Goal: Information Seeking & Learning: Learn about a topic

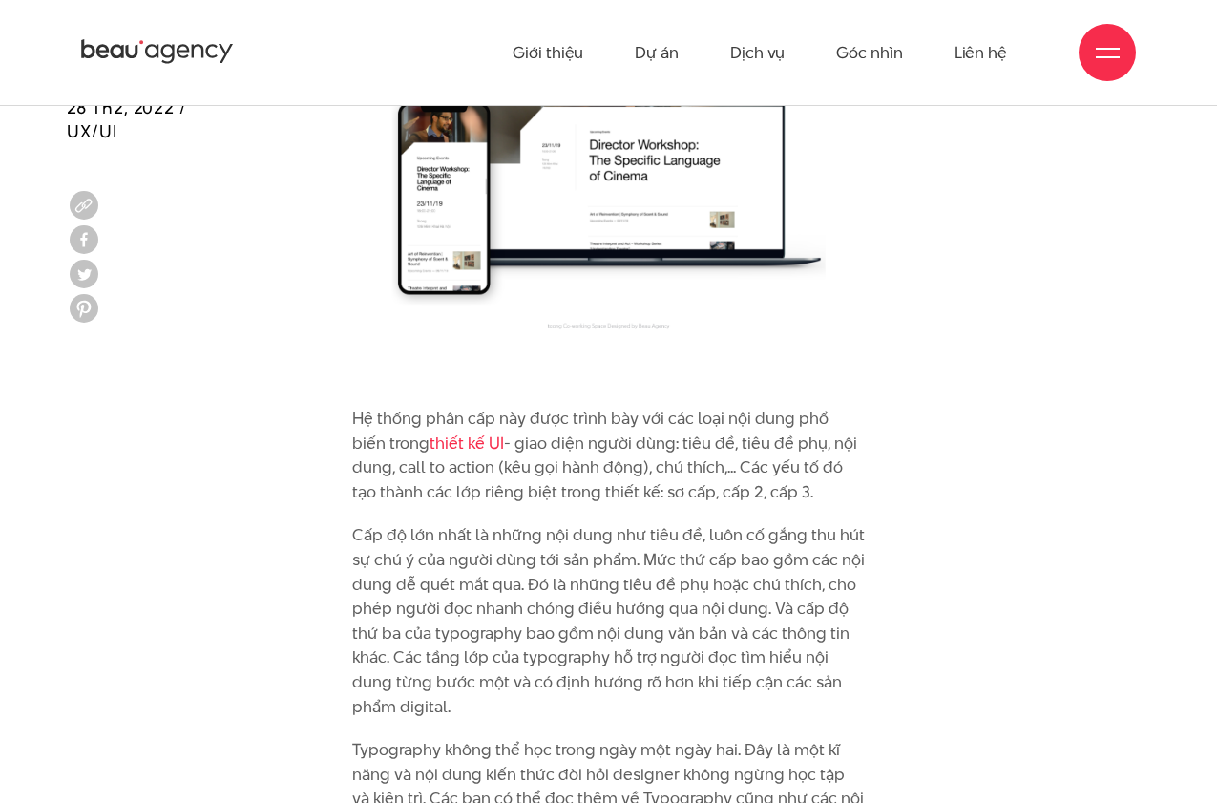
scroll to position [8937, 0]
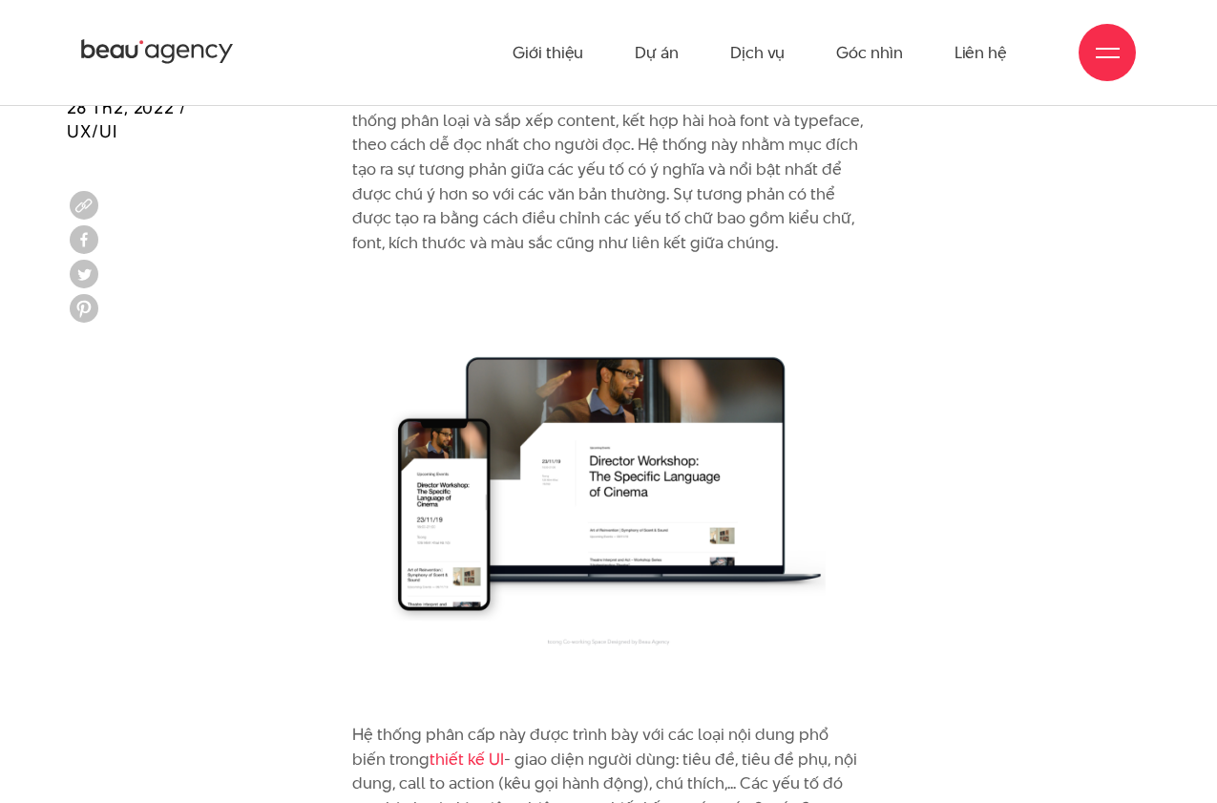
click at [149, 61] on icon at bounding box center [157, 52] width 153 height 30
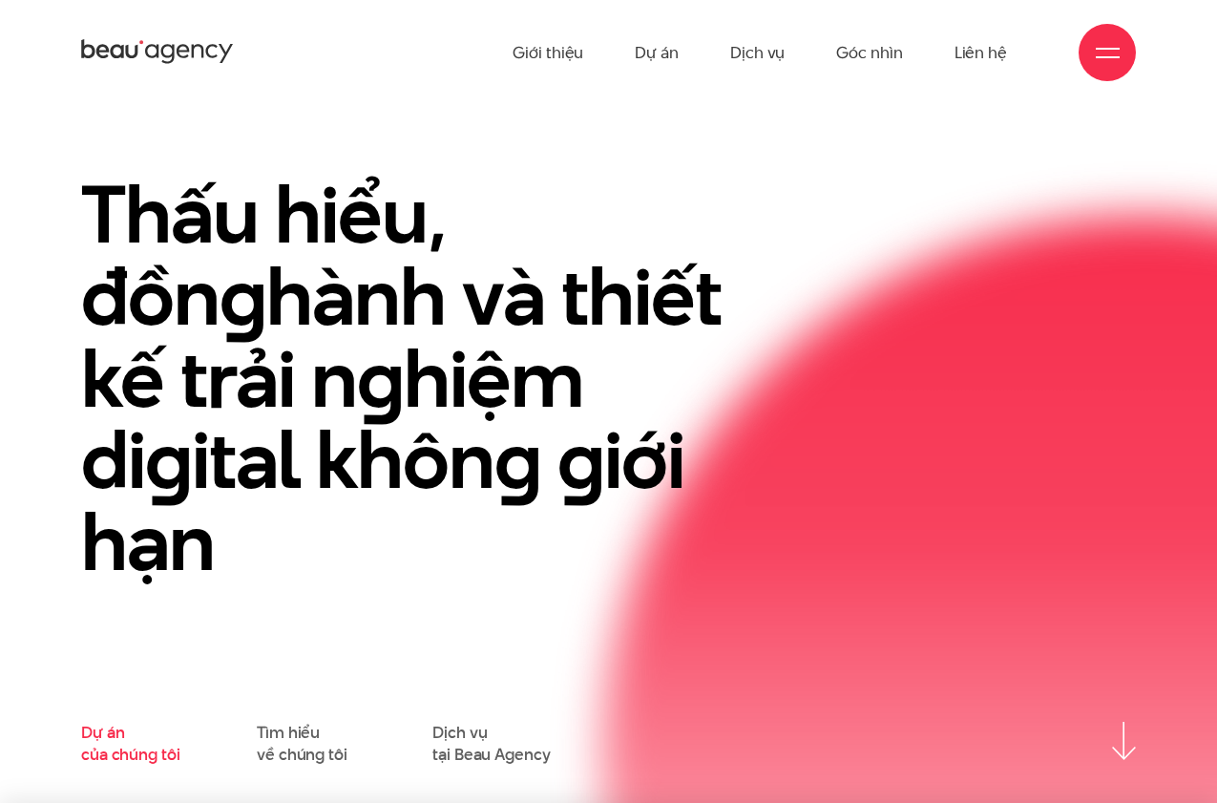
click at [118, 736] on link "Dự án của chúng tôi" at bounding box center [130, 743] width 98 height 43
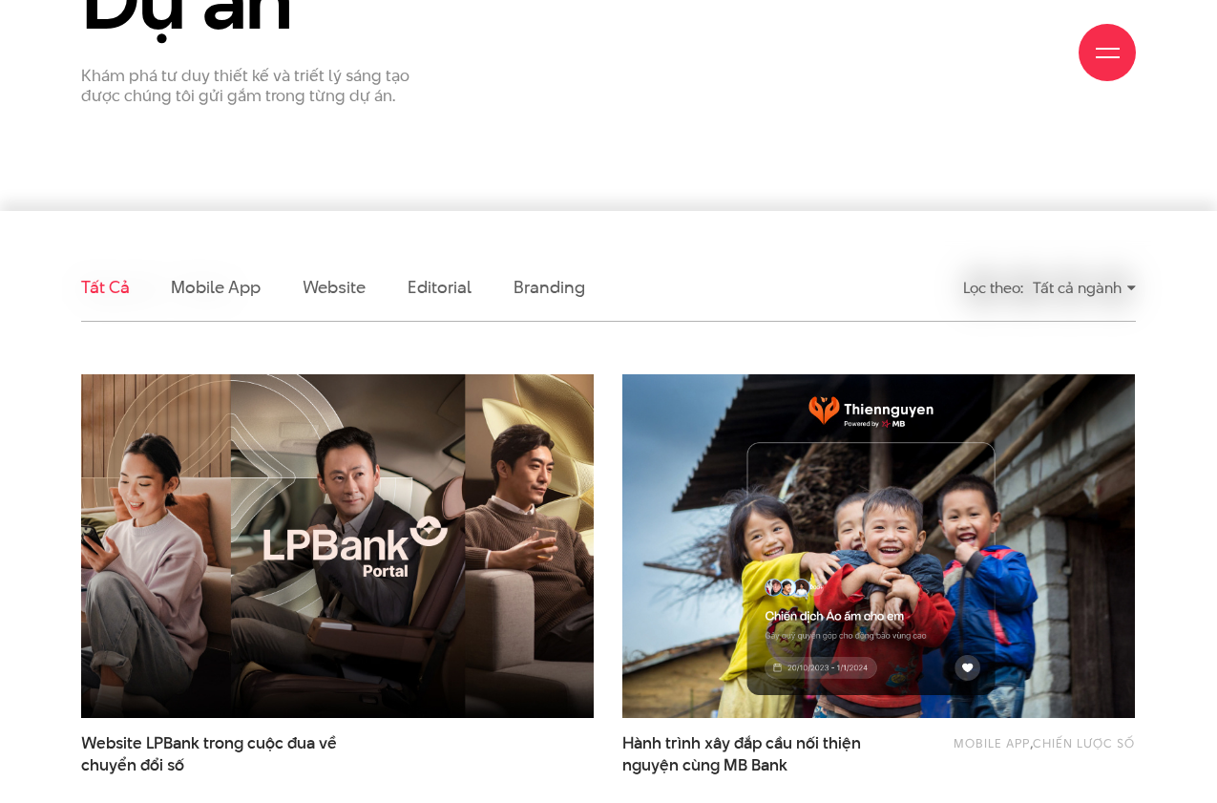
scroll to position [480, 0]
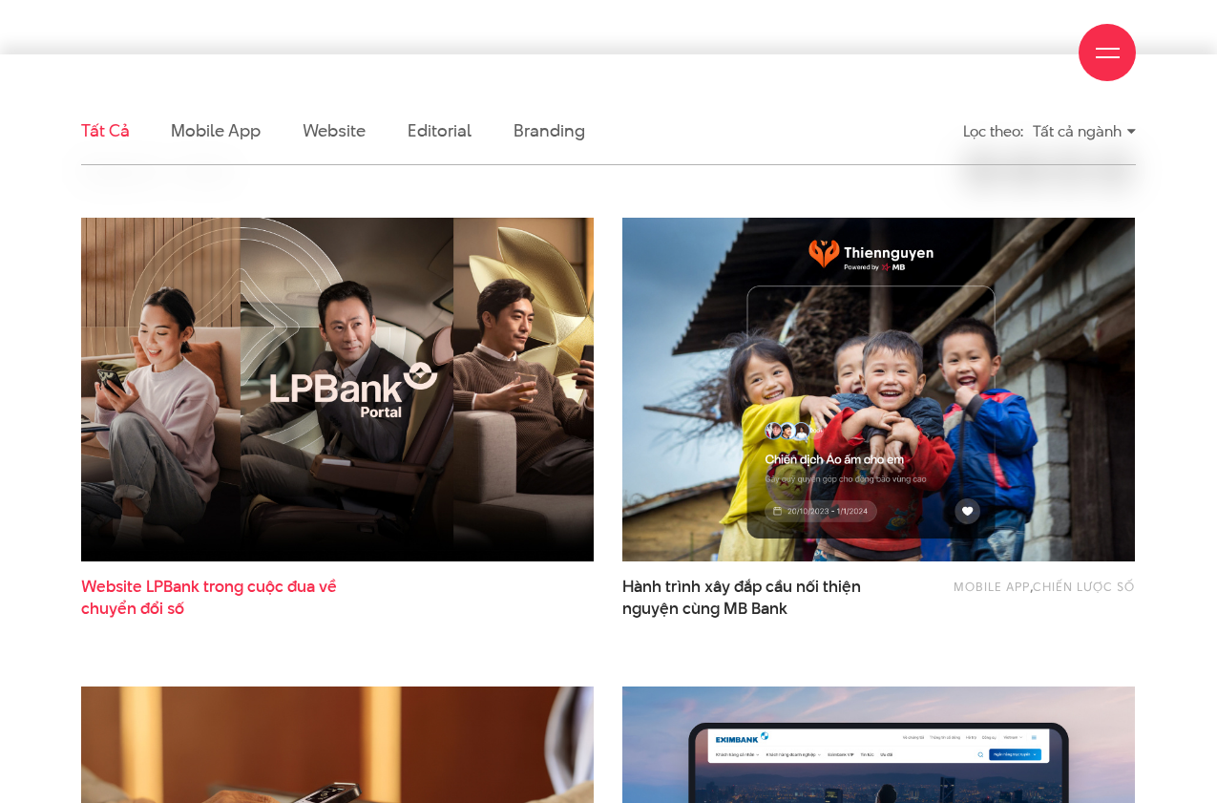
click at [296, 587] on span "Website LPBank trong cuộc đua về chuyển đổi số" at bounding box center [222, 598] width 282 height 44
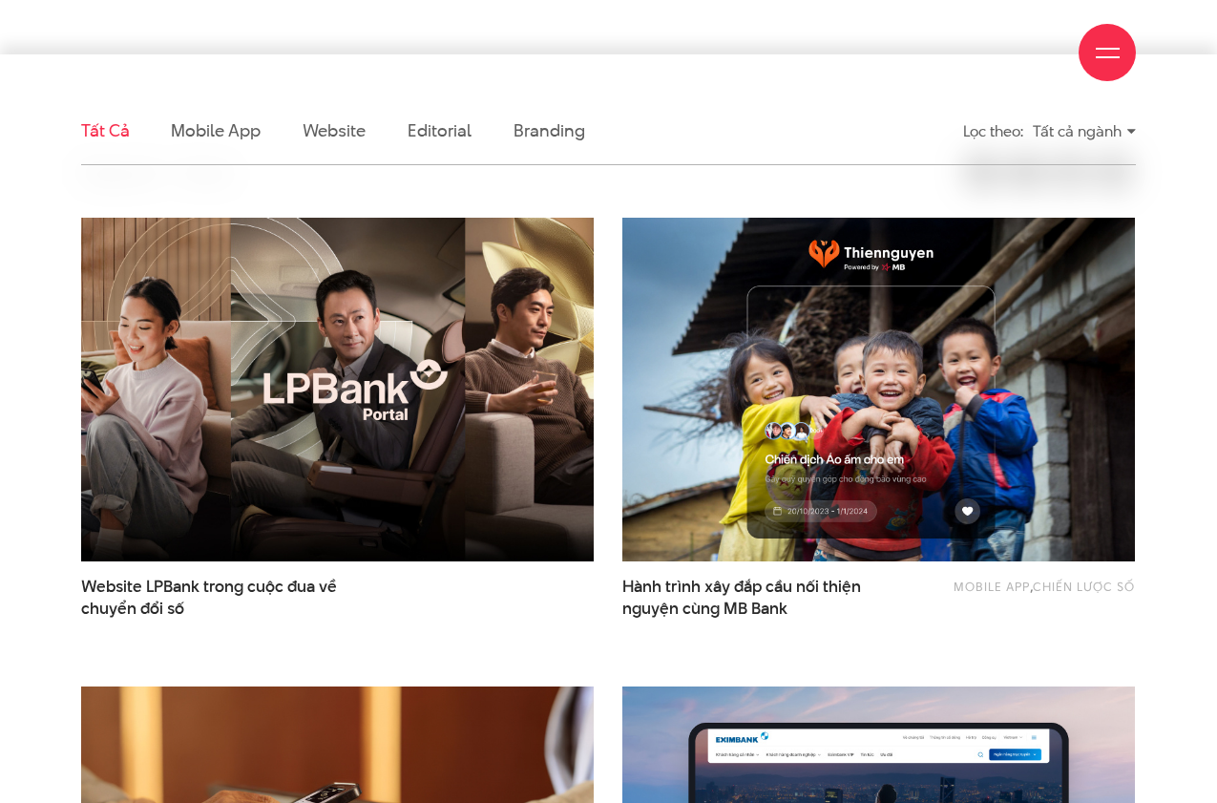
scroll to position [484, 0]
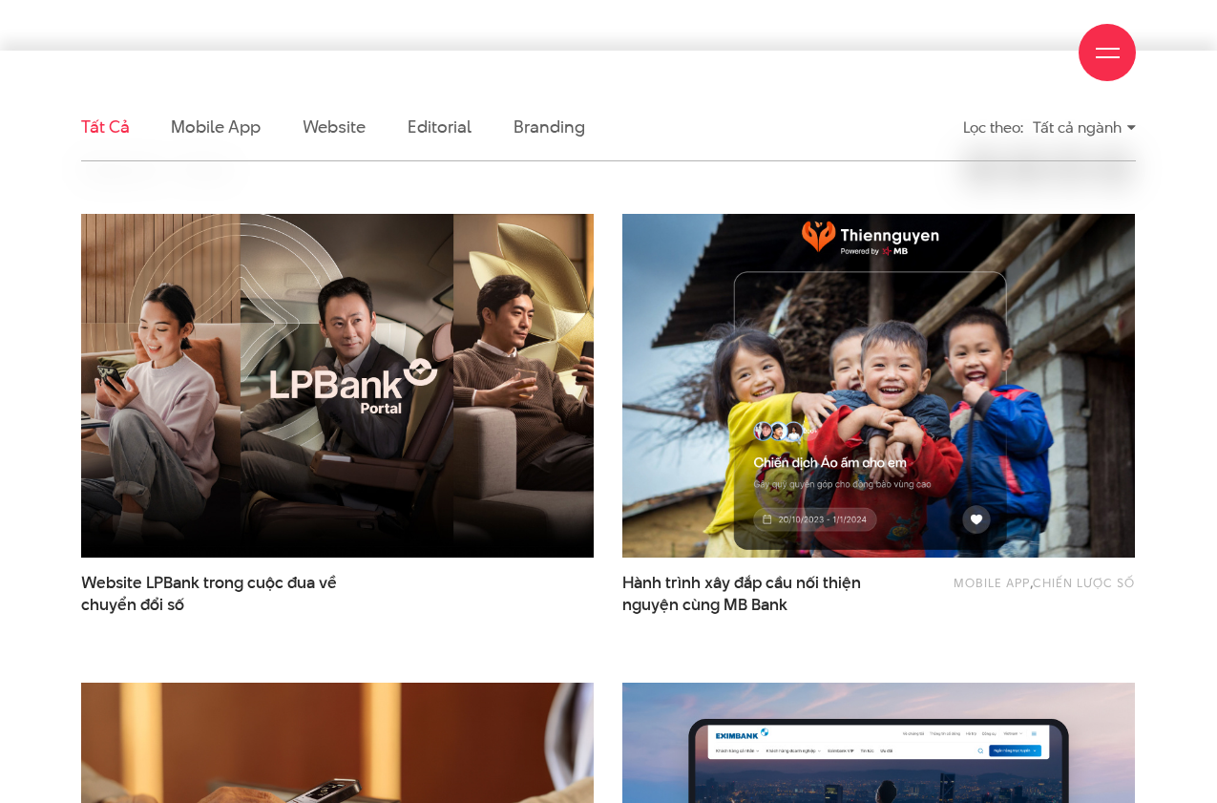
click at [846, 424] on img at bounding box center [879, 386] width 564 height 378
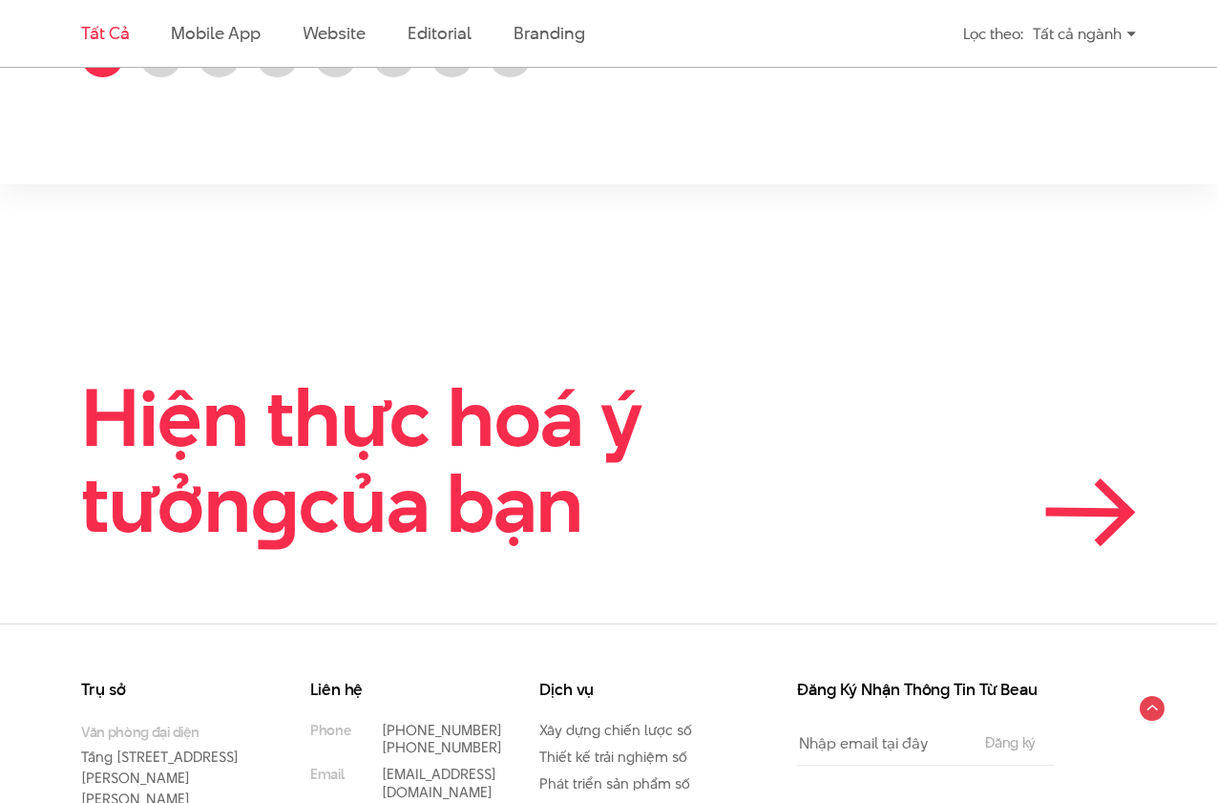
scroll to position [3226, 0]
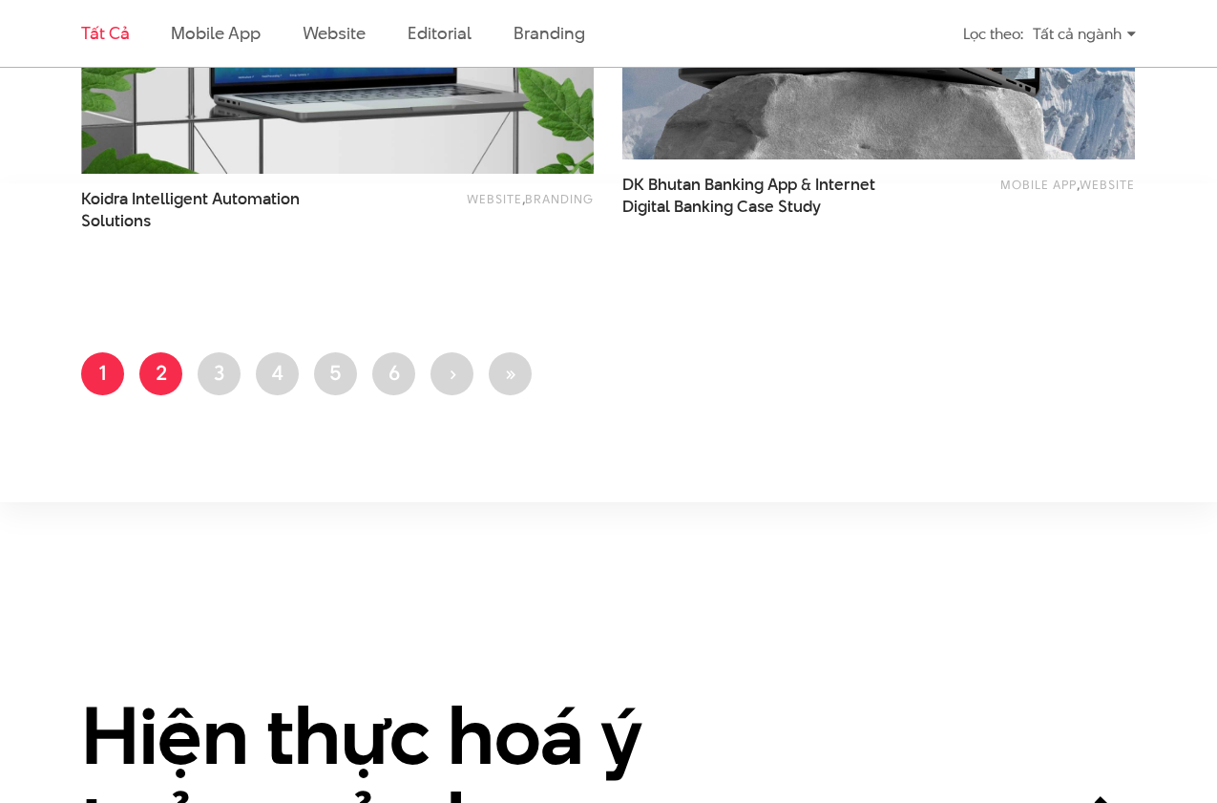
click at [149, 374] on link "Trang 2" at bounding box center [160, 373] width 43 height 43
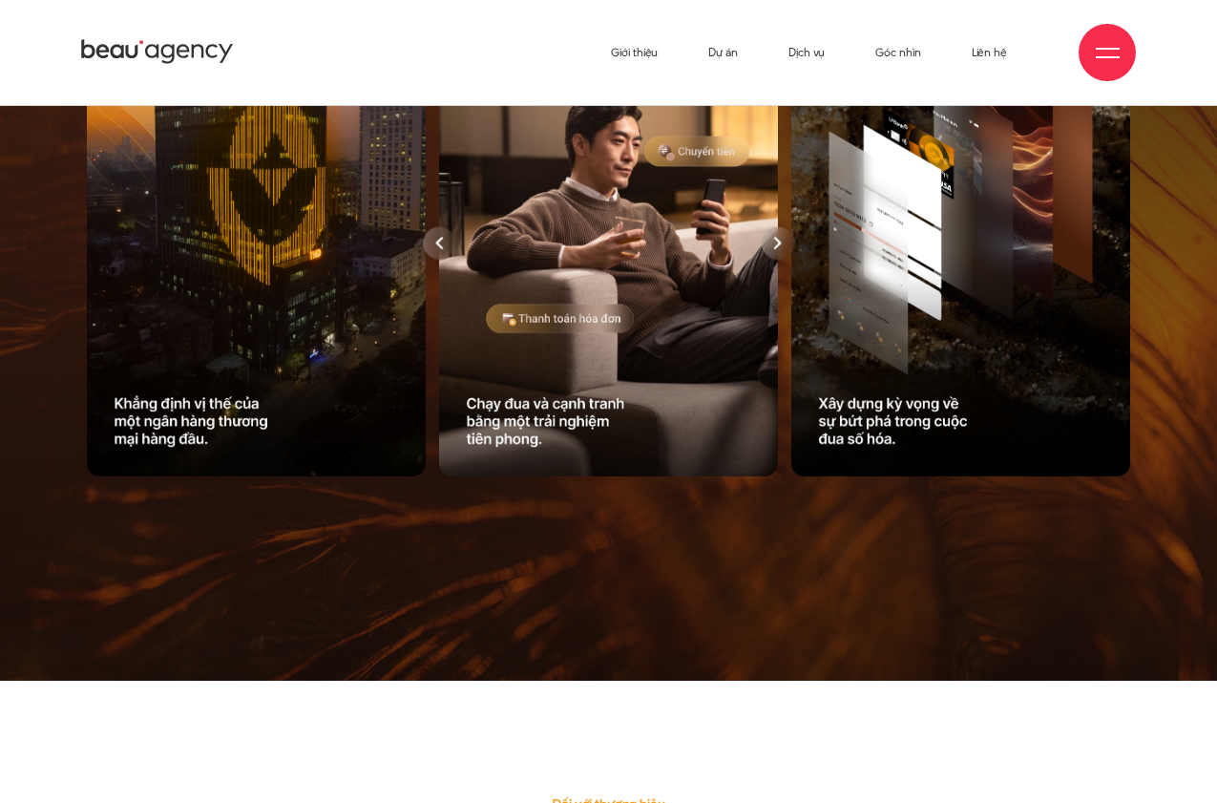
scroll to position [1106, 0]
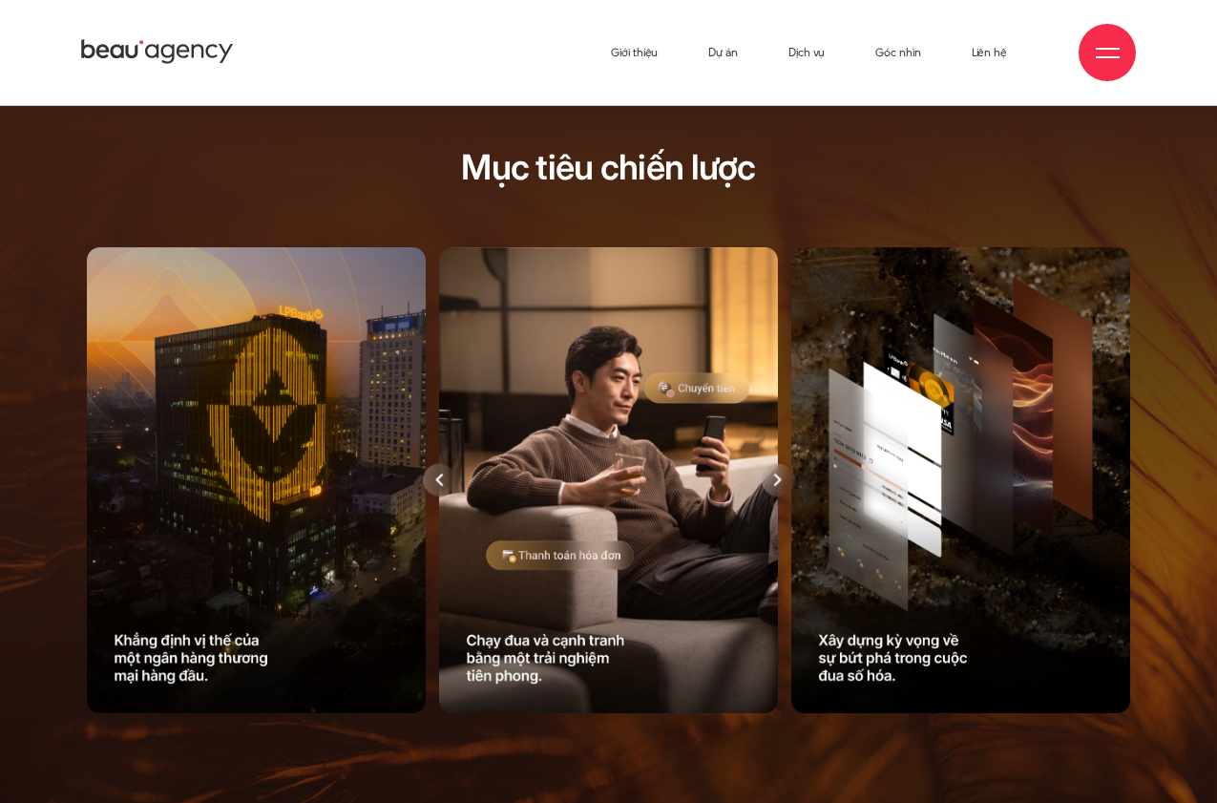
click at [783, 486] on div at bounding box center [778, 479] width 33 height 33
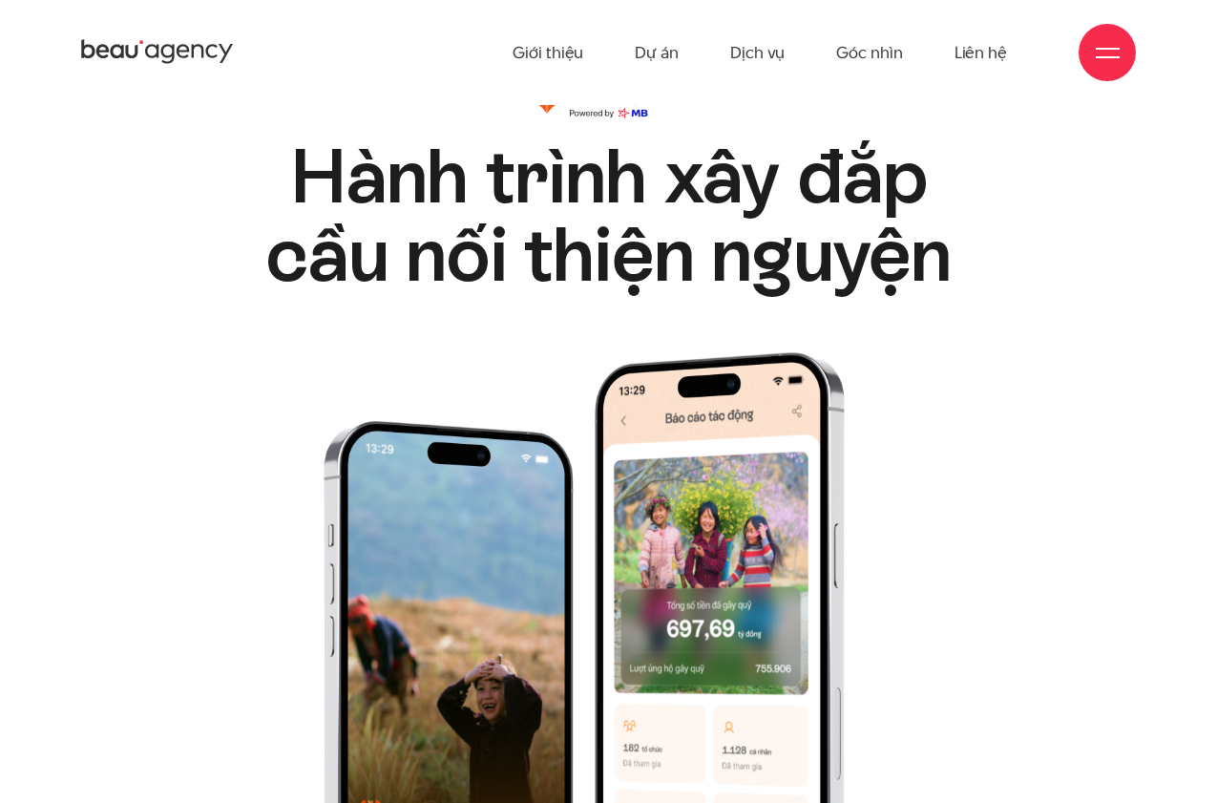
scroll to position [198, 0]
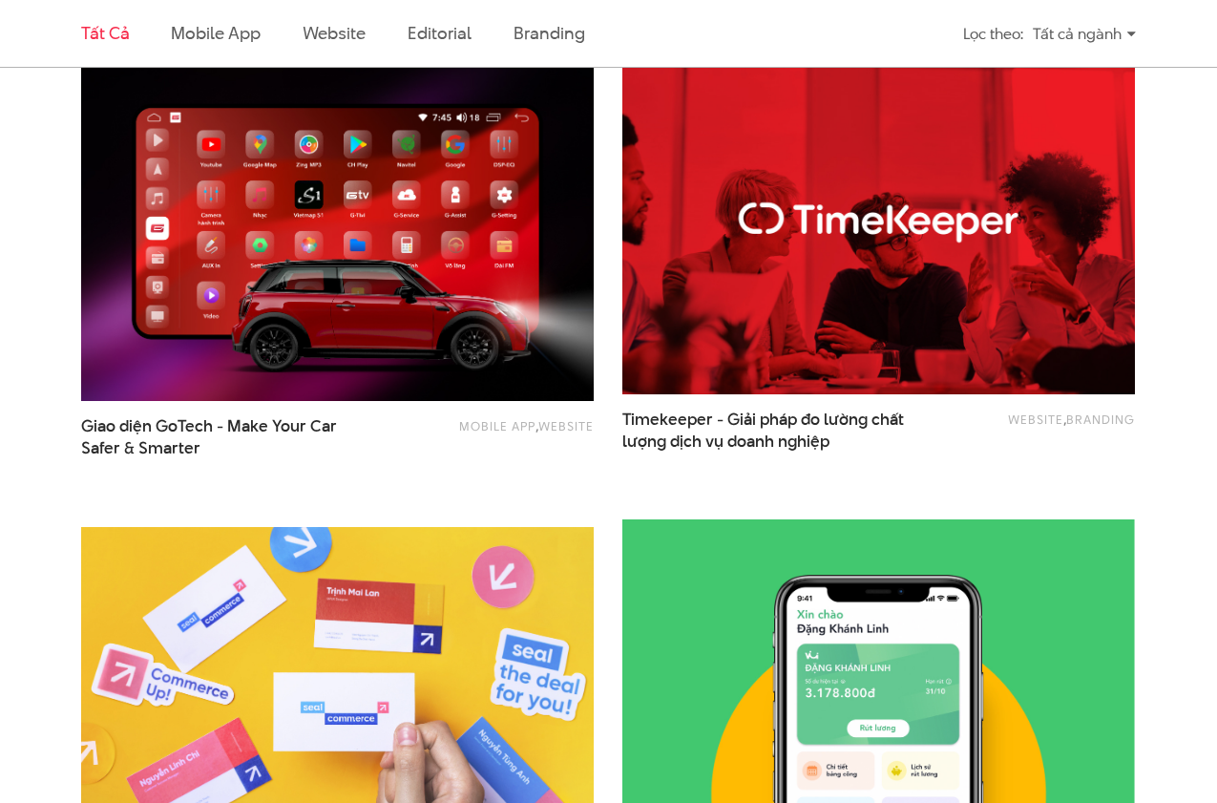
scroll to position [2690, 0]
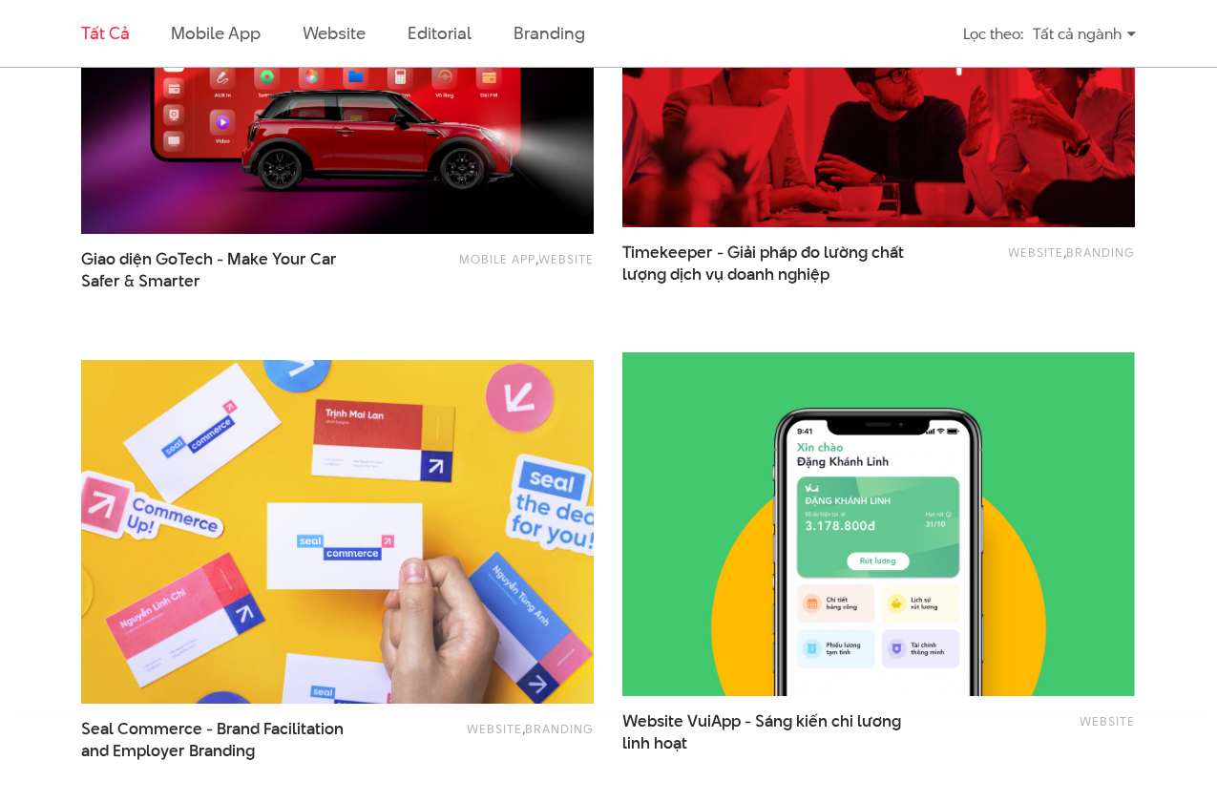
click at [363, 635] on img at bounding box center [337, 532] width 564 height 378
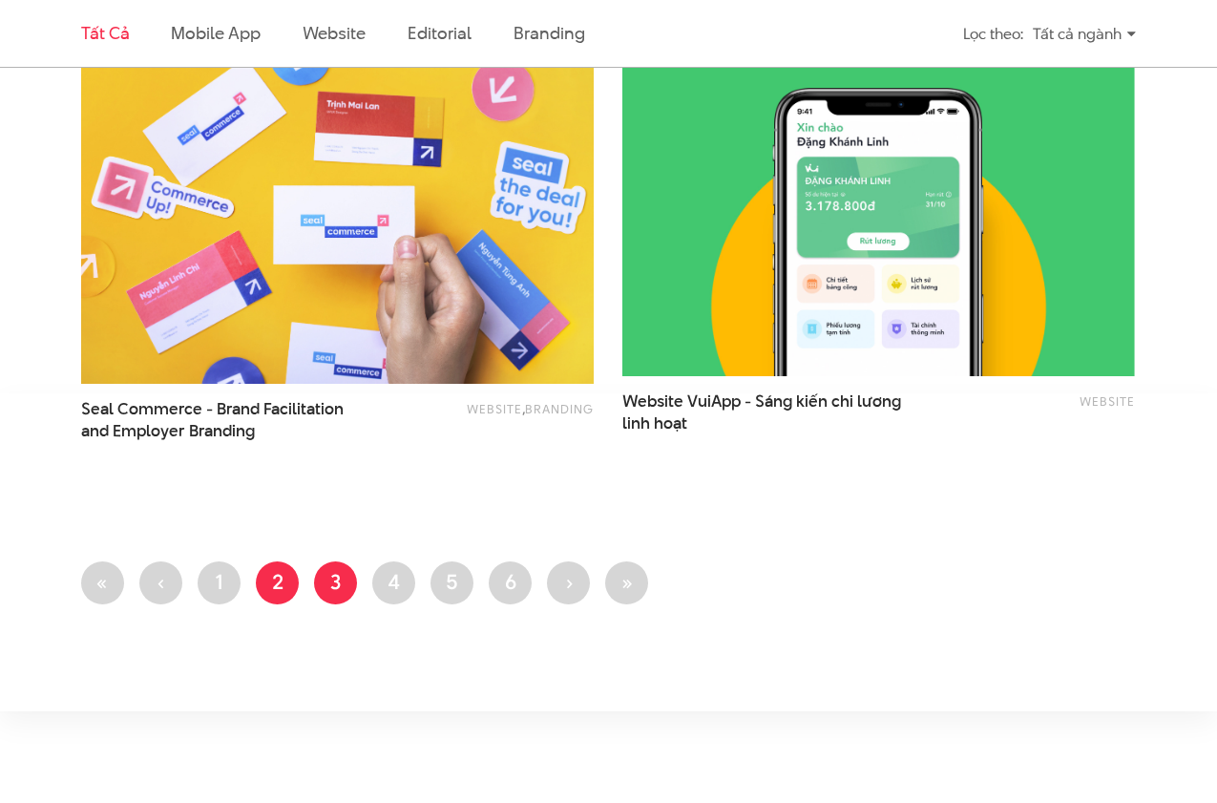
click at [335, 576] on link "Trang 3" at bounding box center [335, 582] width 43 height 43
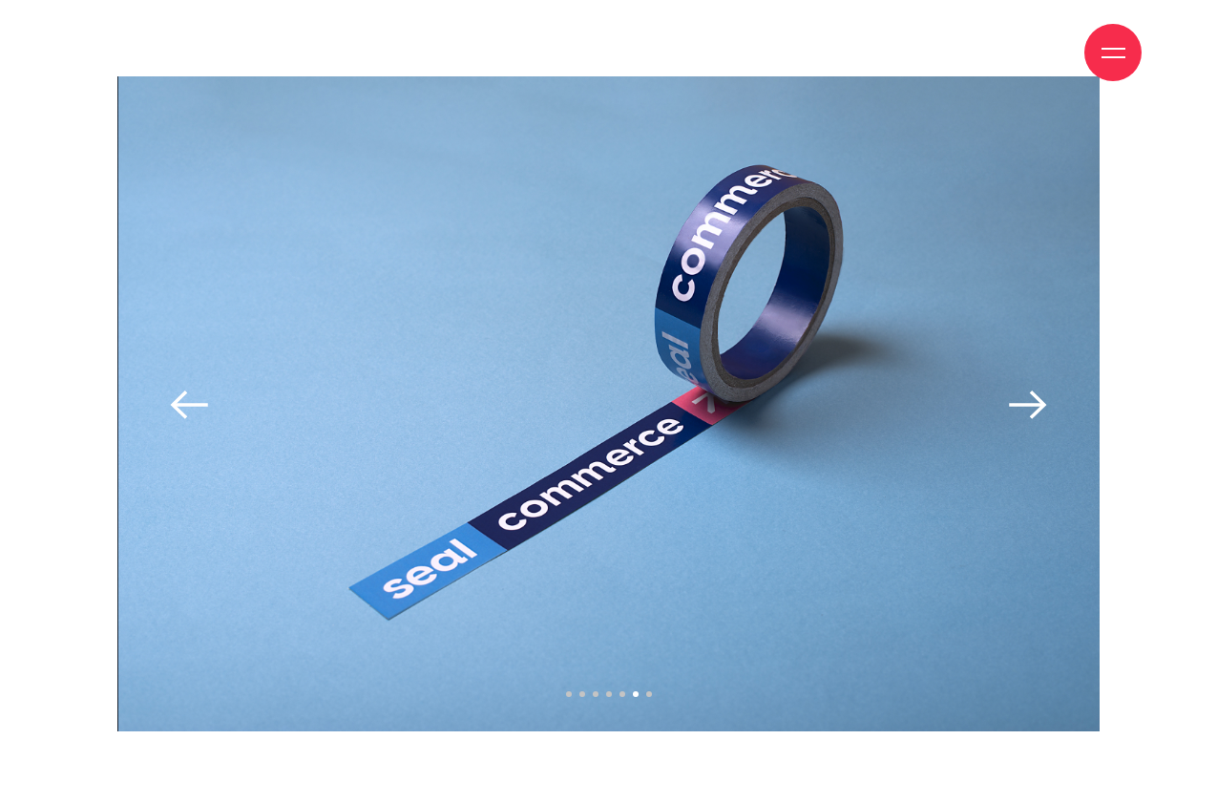
scroll to position [15019, 0]
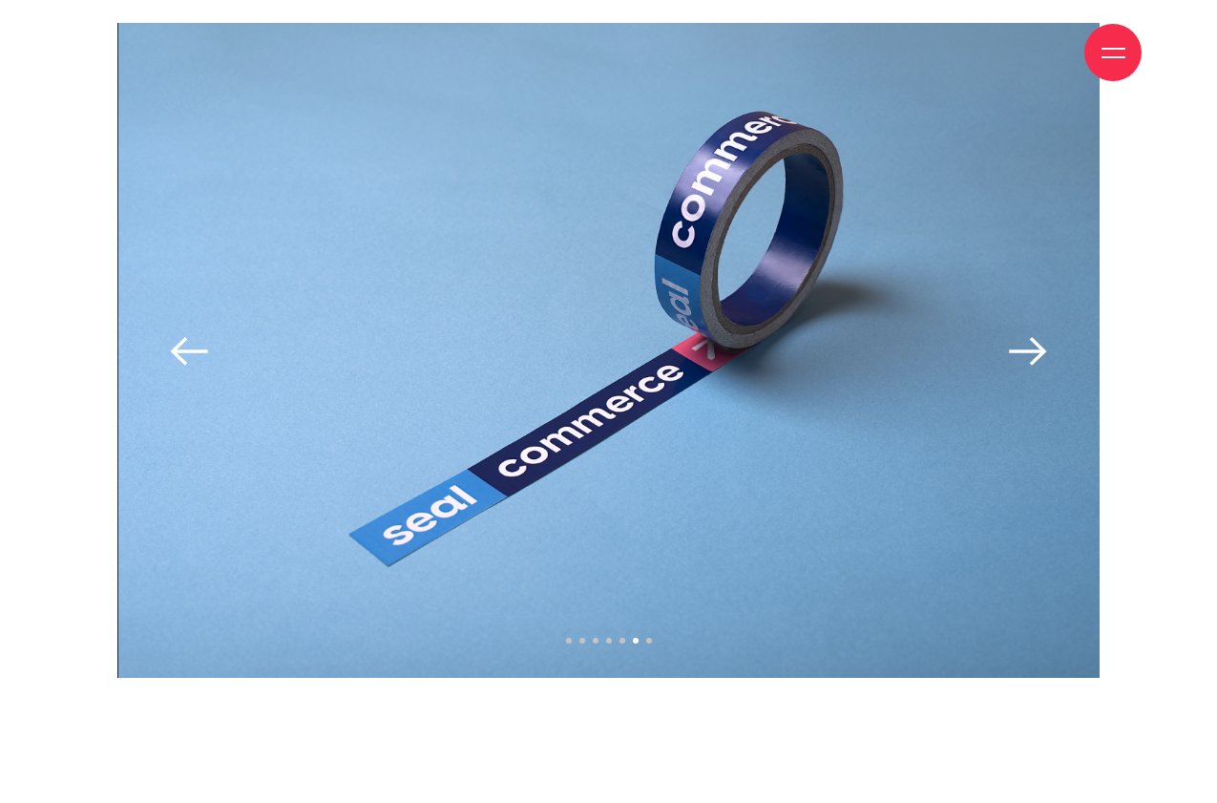
click at [1033, 366] on img "button" at bounding box center [1028, 351] width 38 height 30
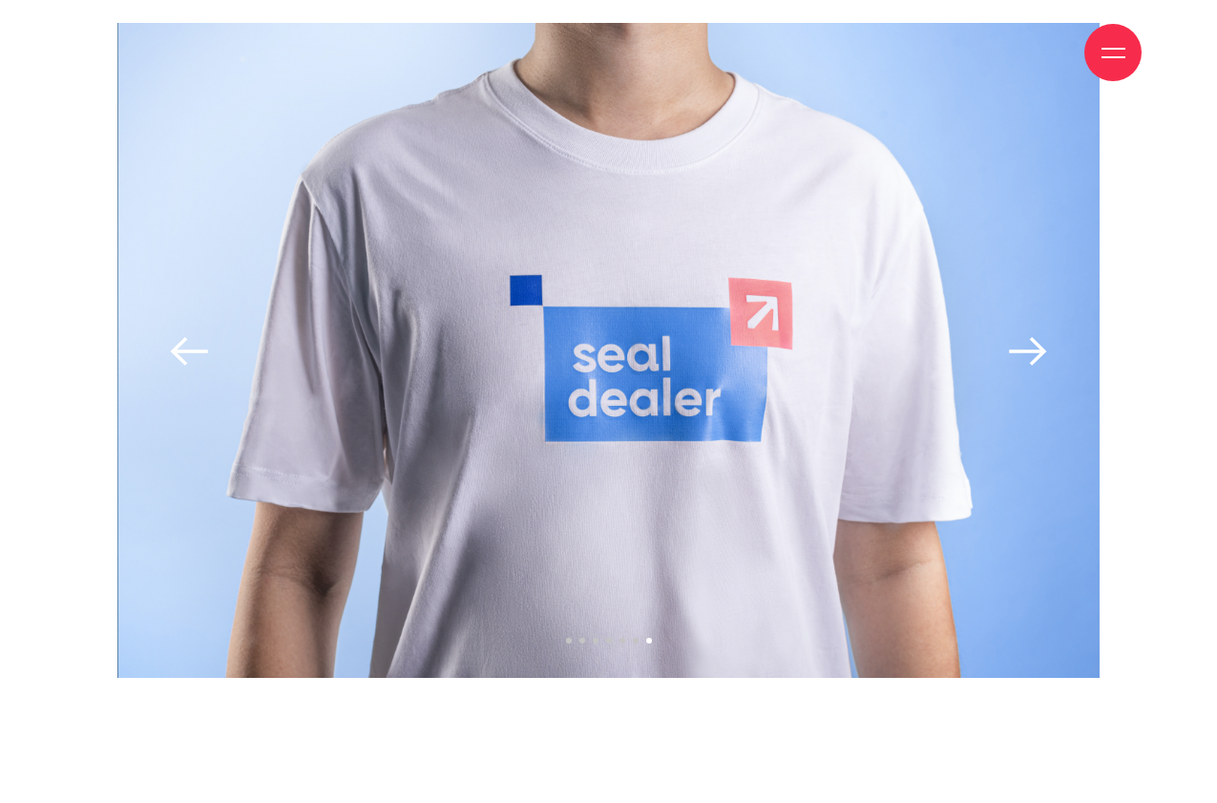
click at [1033, 366] on img "button" at bounding box center [1028, 351] width 38 height 30
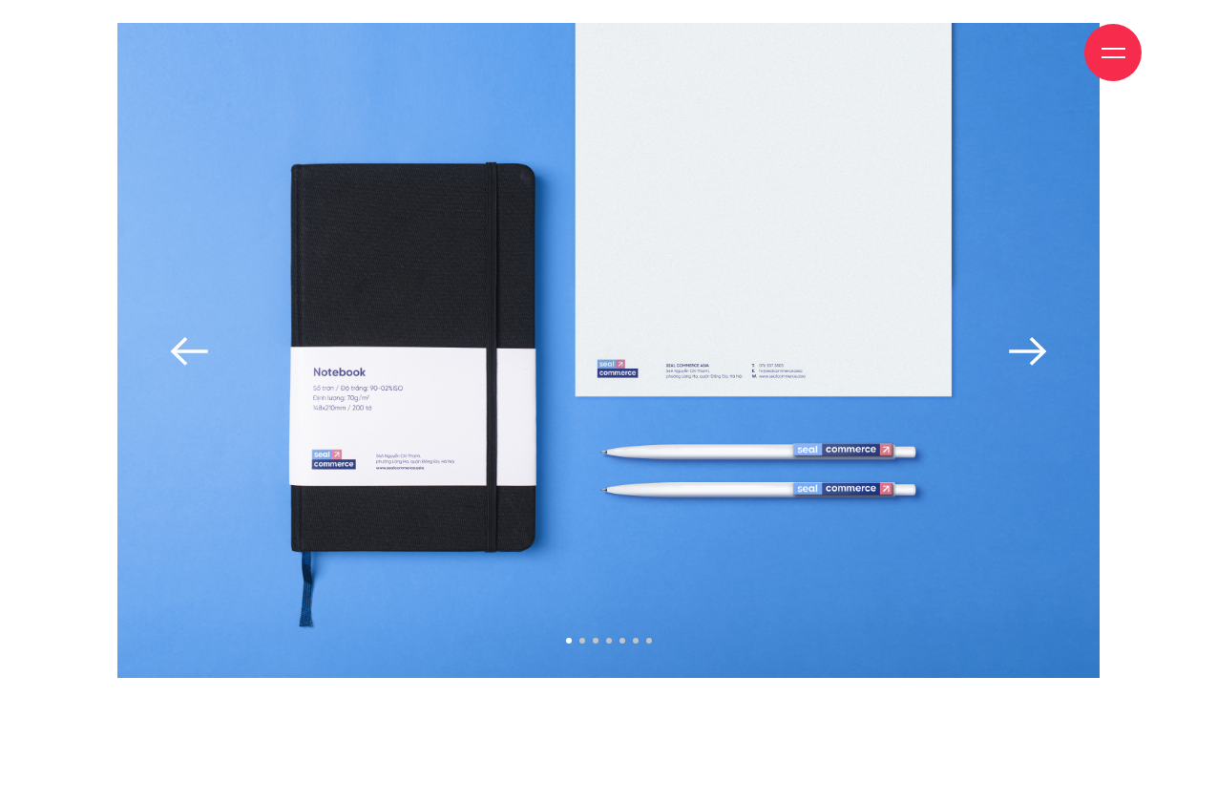
click at [1033, 366] on img "button" at bounding box center [1028, 351] width 38 height 30
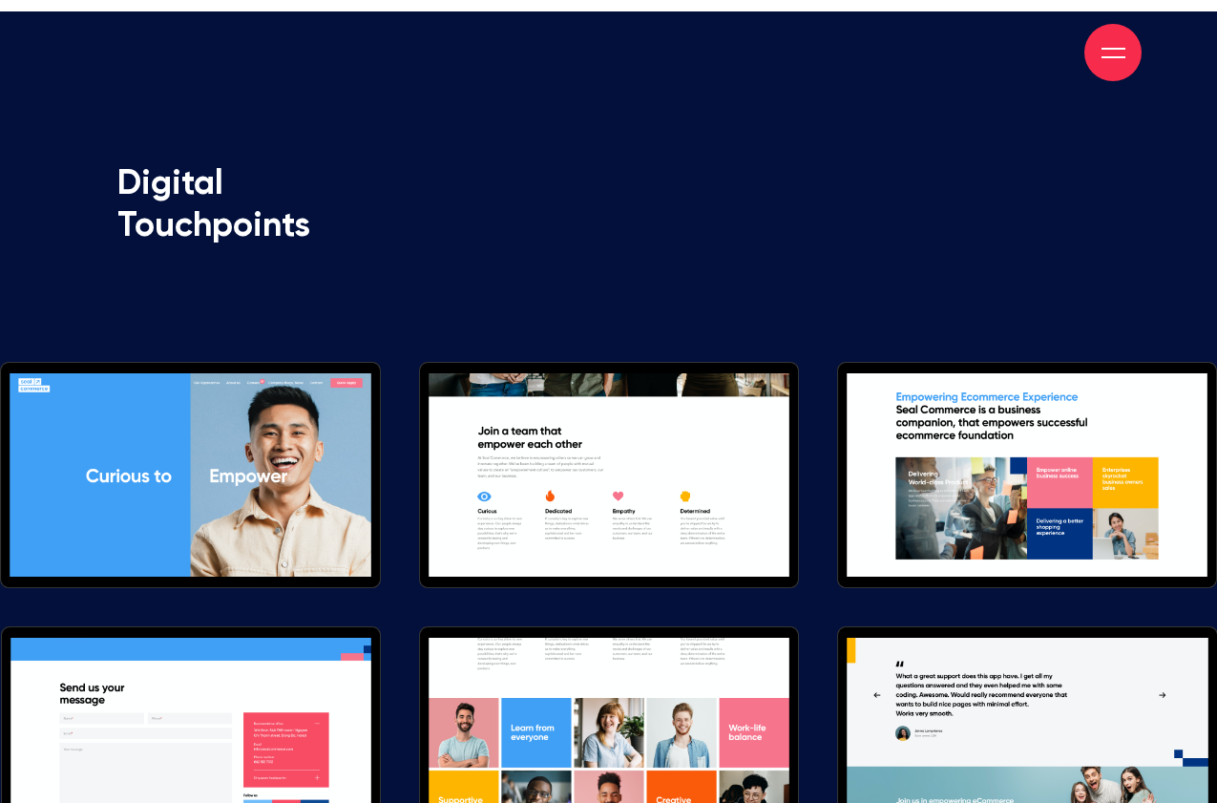
scroll to position [15074, 0]
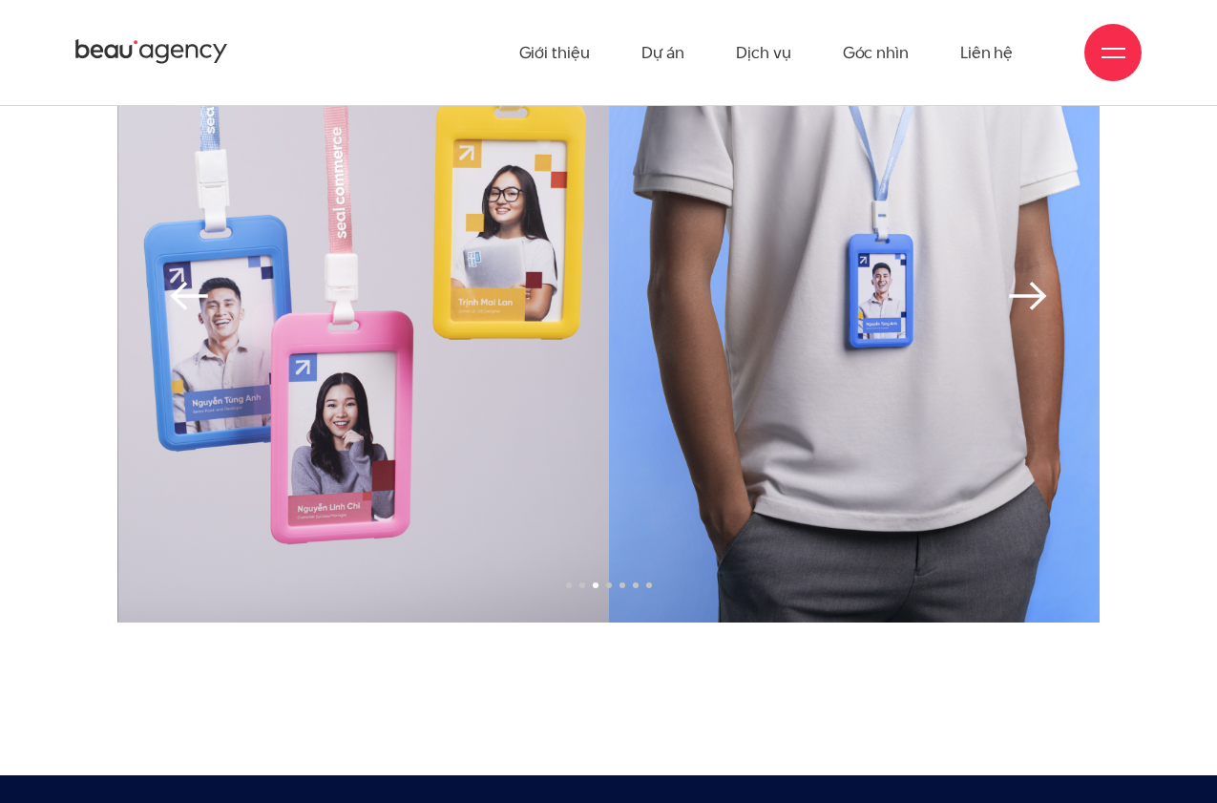
click at [164, 305] on img at bounding box center [608, 295] width 981 height 655
click at [180, 306] on img "button" at bounding box center [189, 296] width 38 height 30
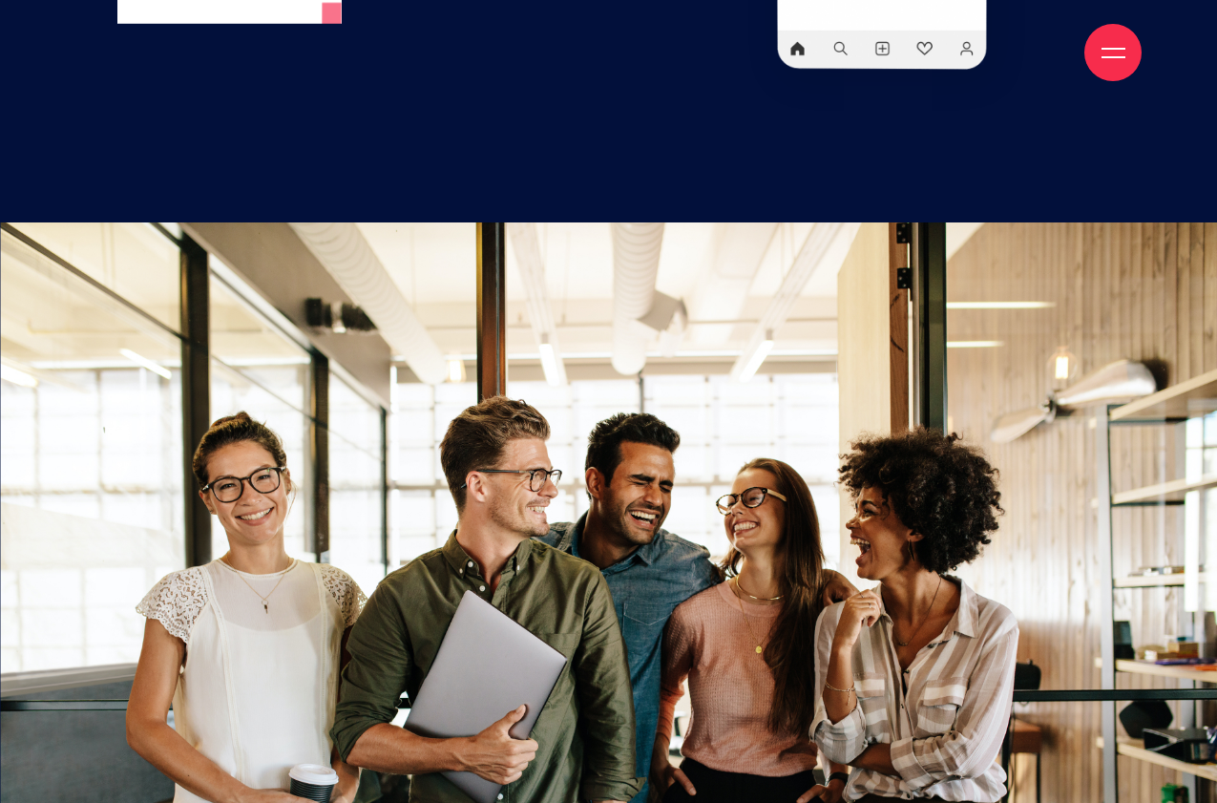
scroll to position [18940, 0]
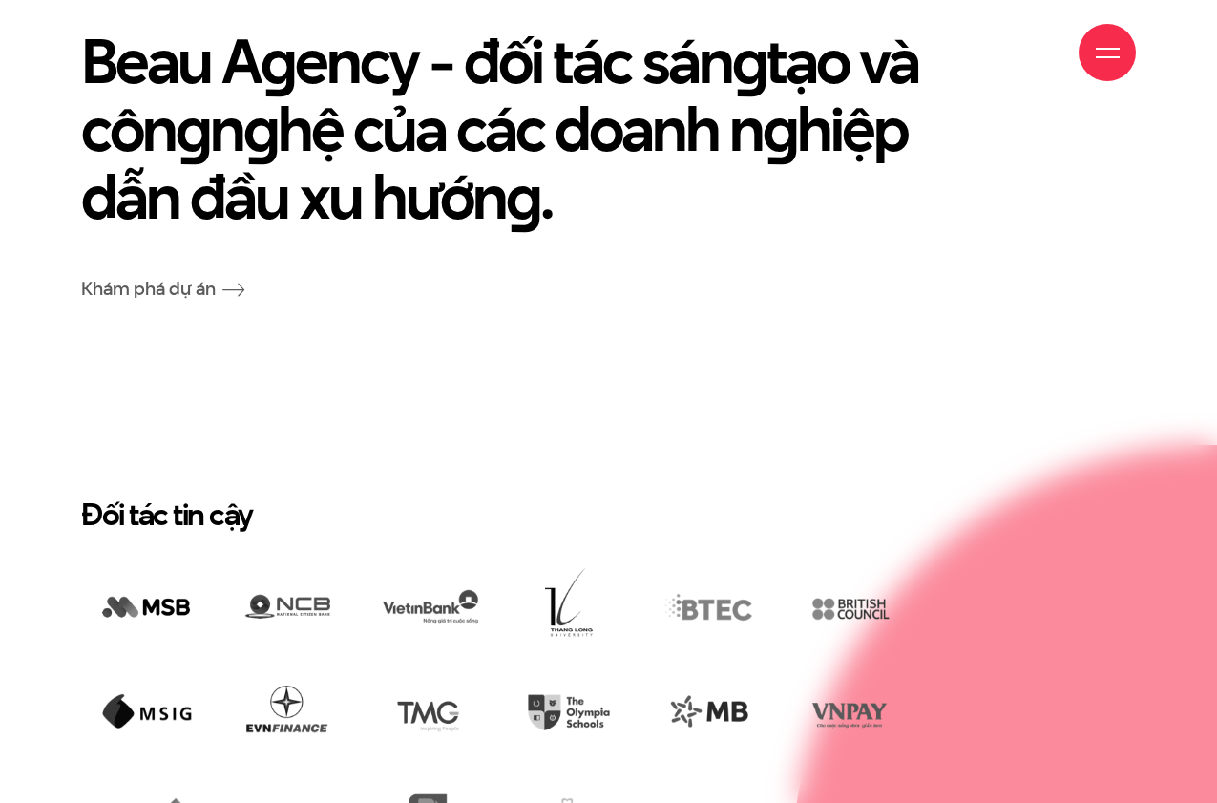
scroll to position [4415, 0]
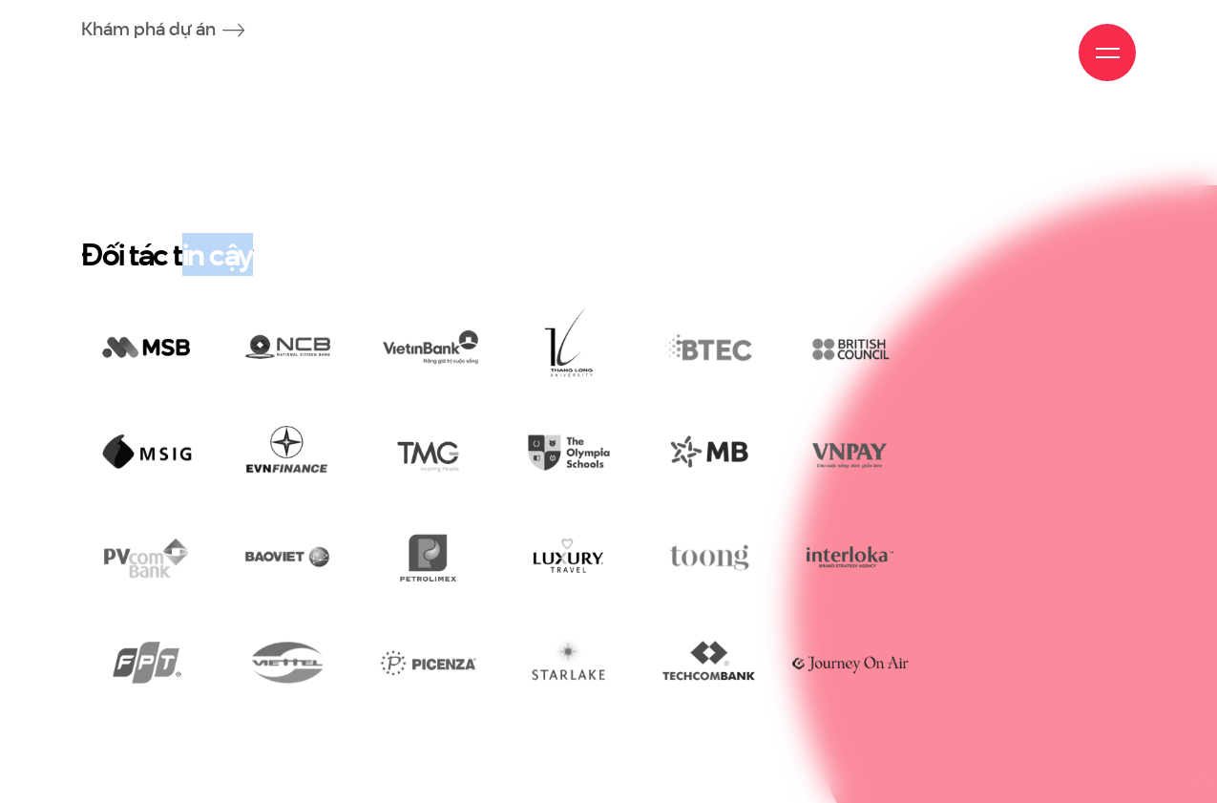
drag, startPoint x: 185, startPoint y: 284, endPoint x: 322, endPoint y: 266, distance: 137.6
click at [302, 268] on h2 "Đối tác tin cậy" at bounding box center [608, 254] width 1055 height 37
click at [369, 263] on h2 "Đối tác tin cậy" at bounding box center [608, 254] width 1055 height 37
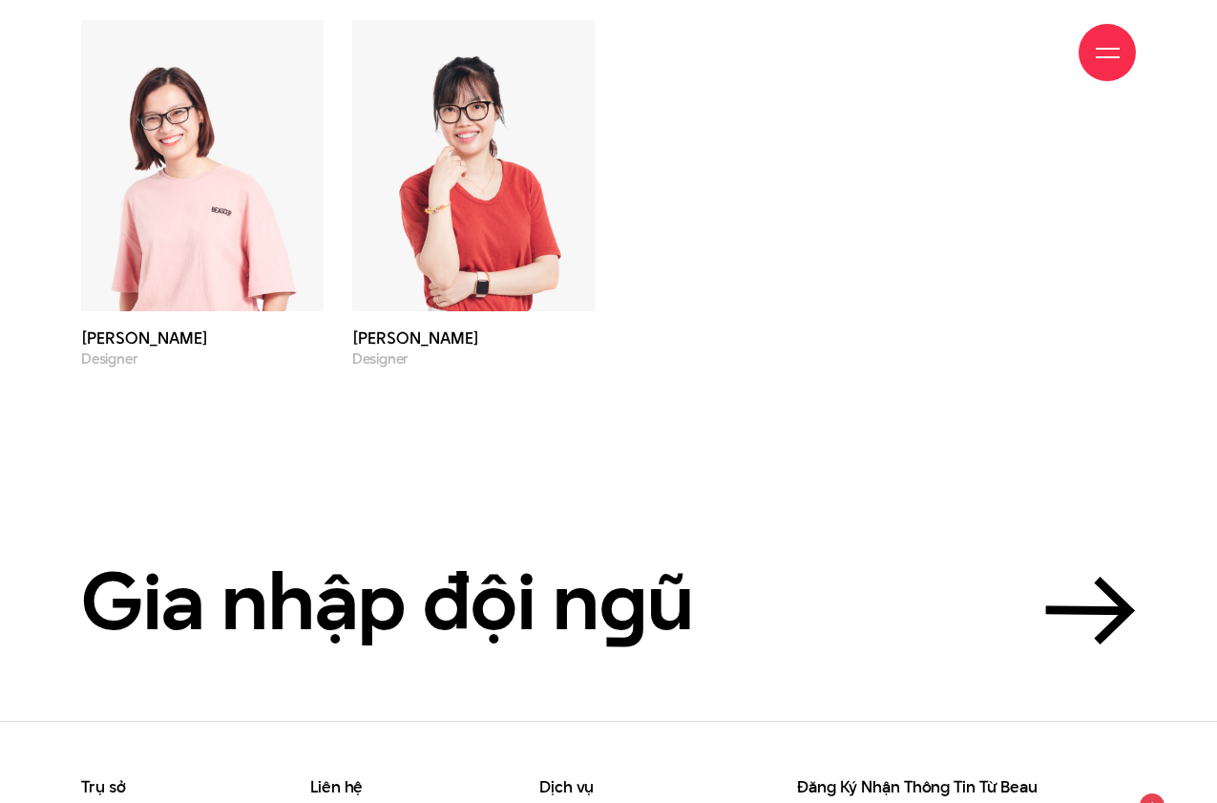
scroll to position [6629, 0]
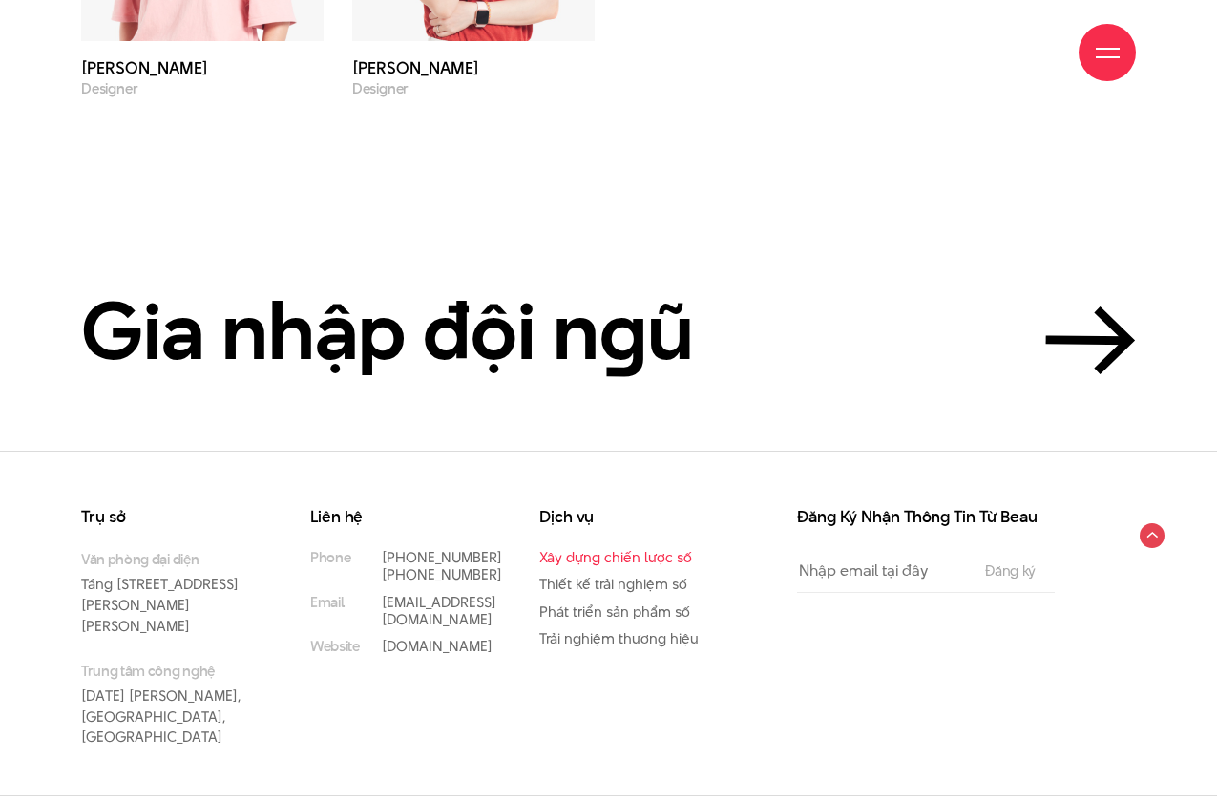
click at [639, 547] on link "Xây dựng chiến lược số" at bounding box center [615, 557] width 153 height 20
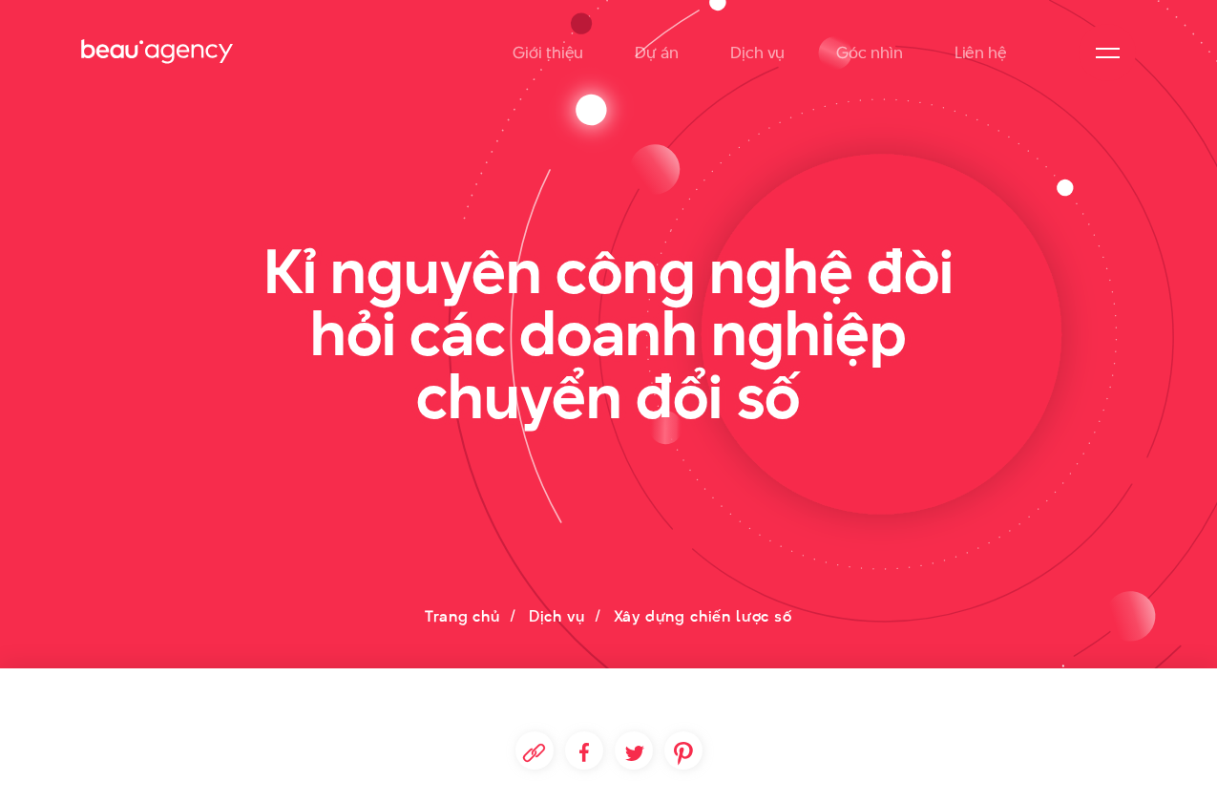
click at [143, 51] on icon at bounding box center [157, 52] width 153 height 30
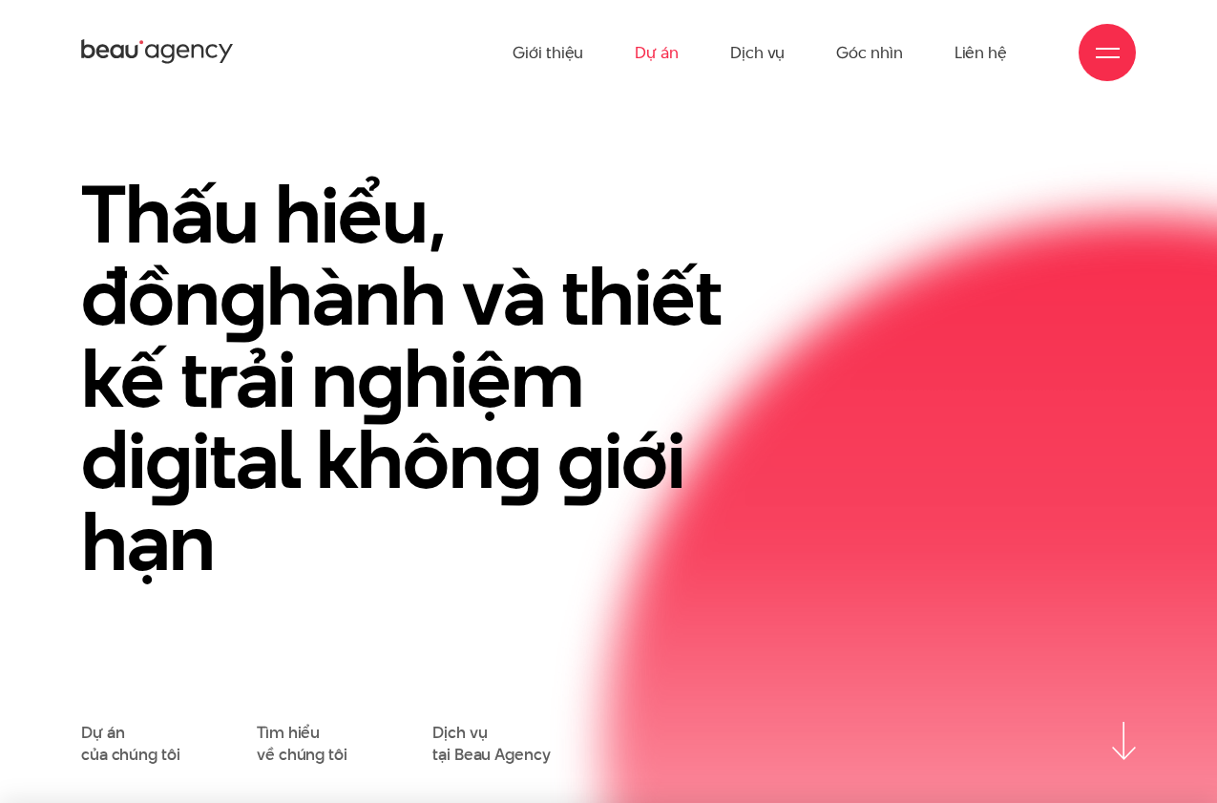
click at [653, 63] on link "Dự án" at bounding box center [657, 52] width 44 height 105
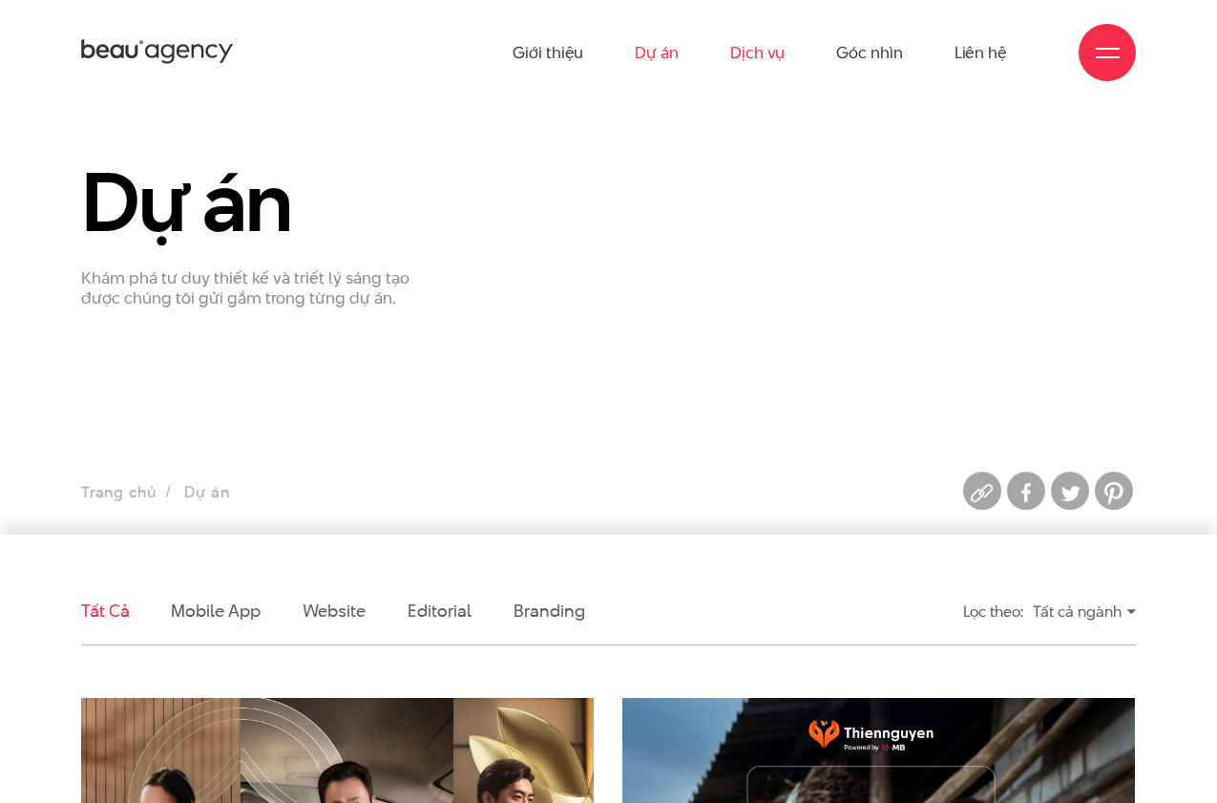
click at [773, 52] on link "Dịch vụ" at bounding box center [757, 52] width 54 height 105
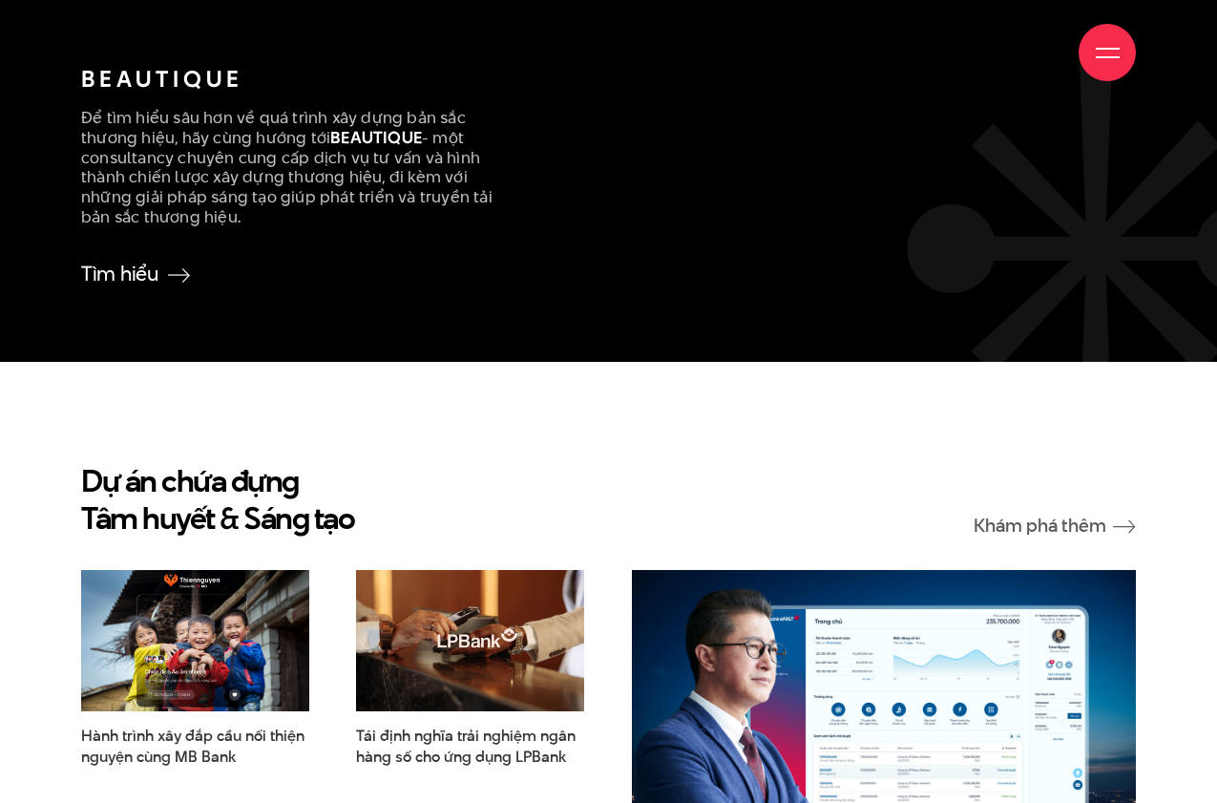
scroll to position [4445, 0]
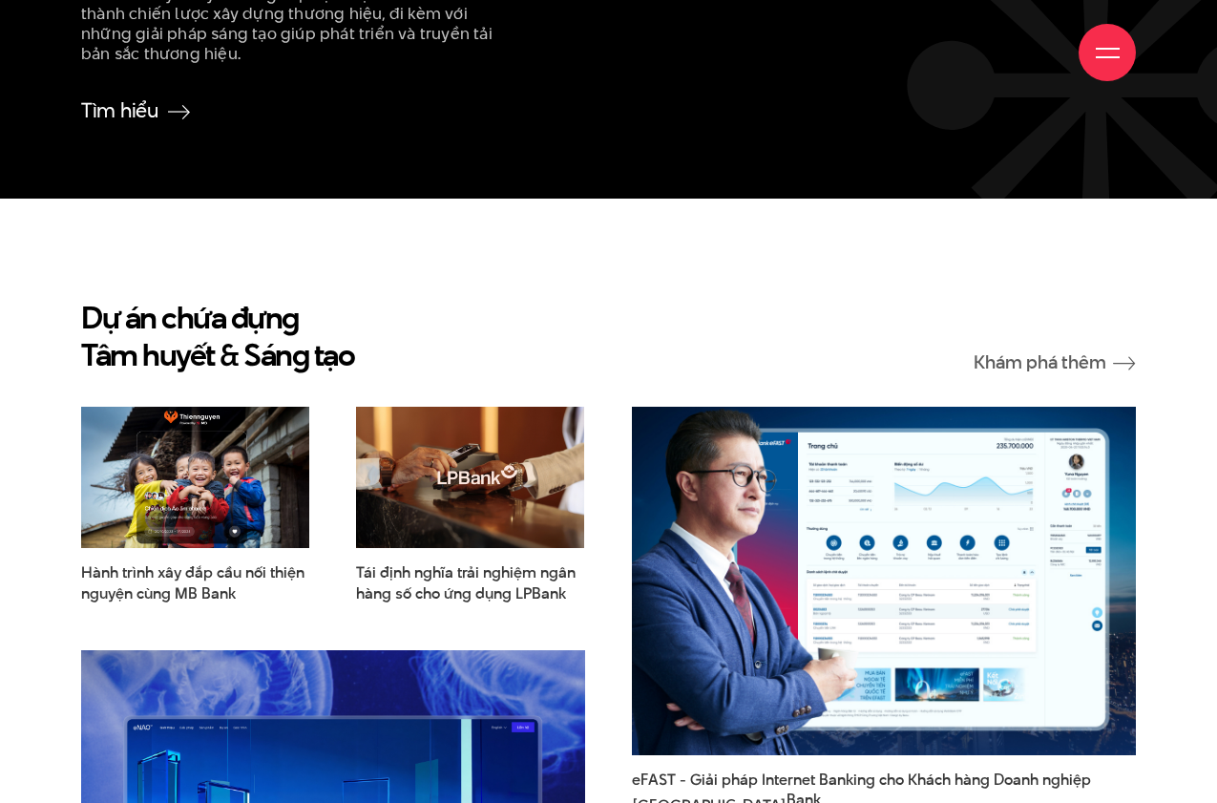
click at [855, 390] on img at bounding box center [884, 582] width 554 height 384
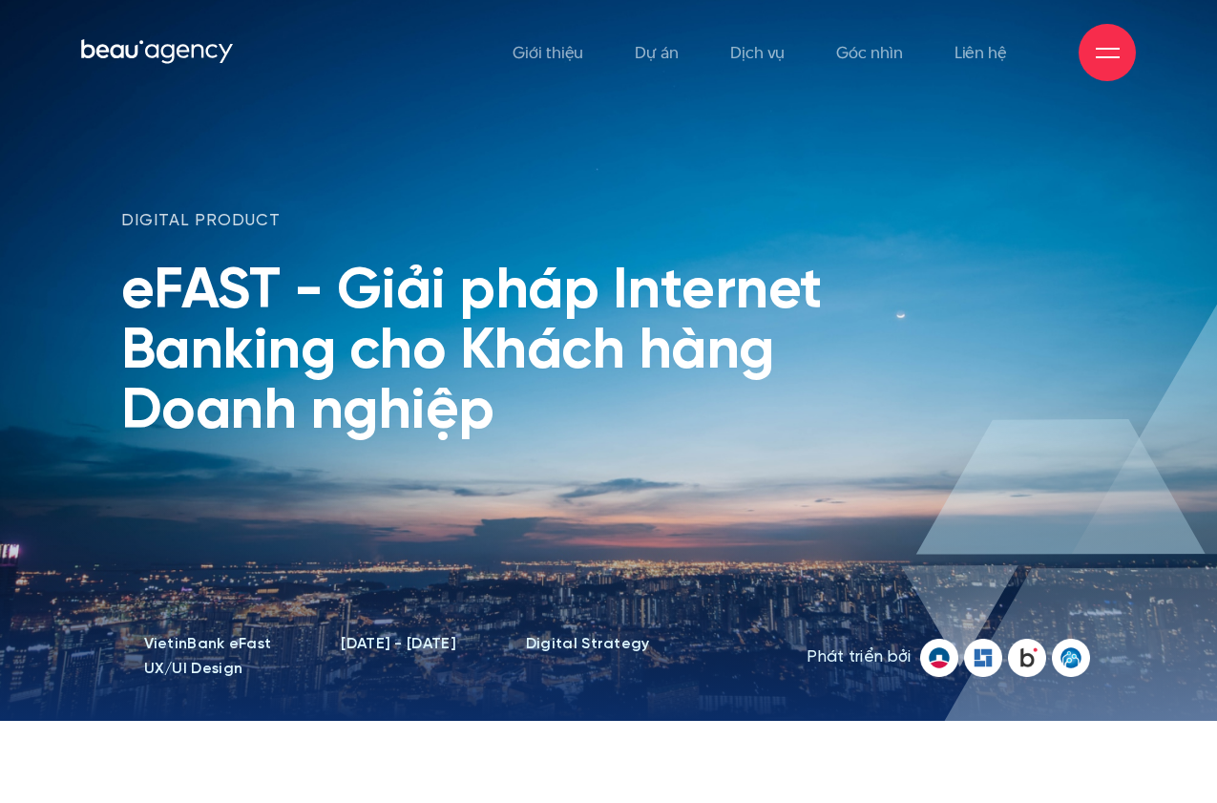
scroll to position [250, 0]
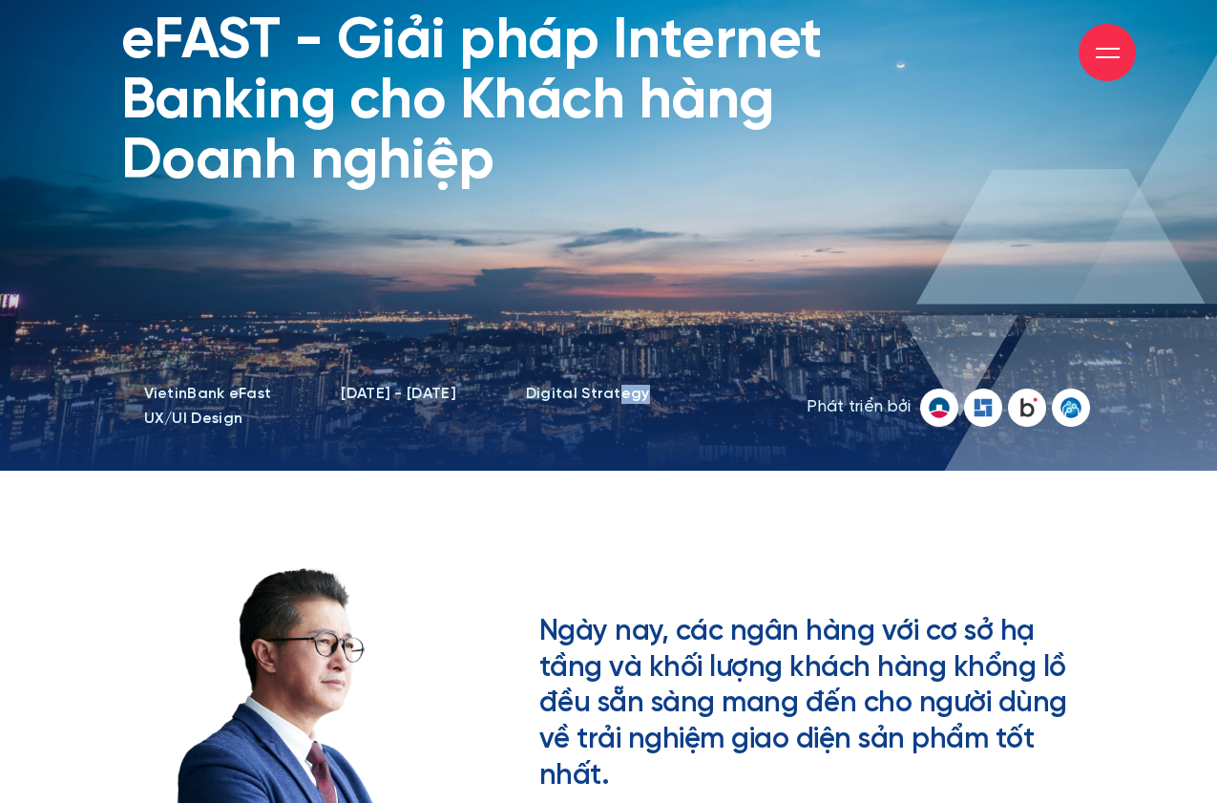
drag, startPoint x: 583, startPoint y: 390, endPoint x: 680, endPoint y: 406, distance: 97.6
click at [676, 406] on ul "VietinBank eFast 2020 - 2021 Digital Strategy UX/UI Design" at bounding box center [441, 408] width 641 height 50
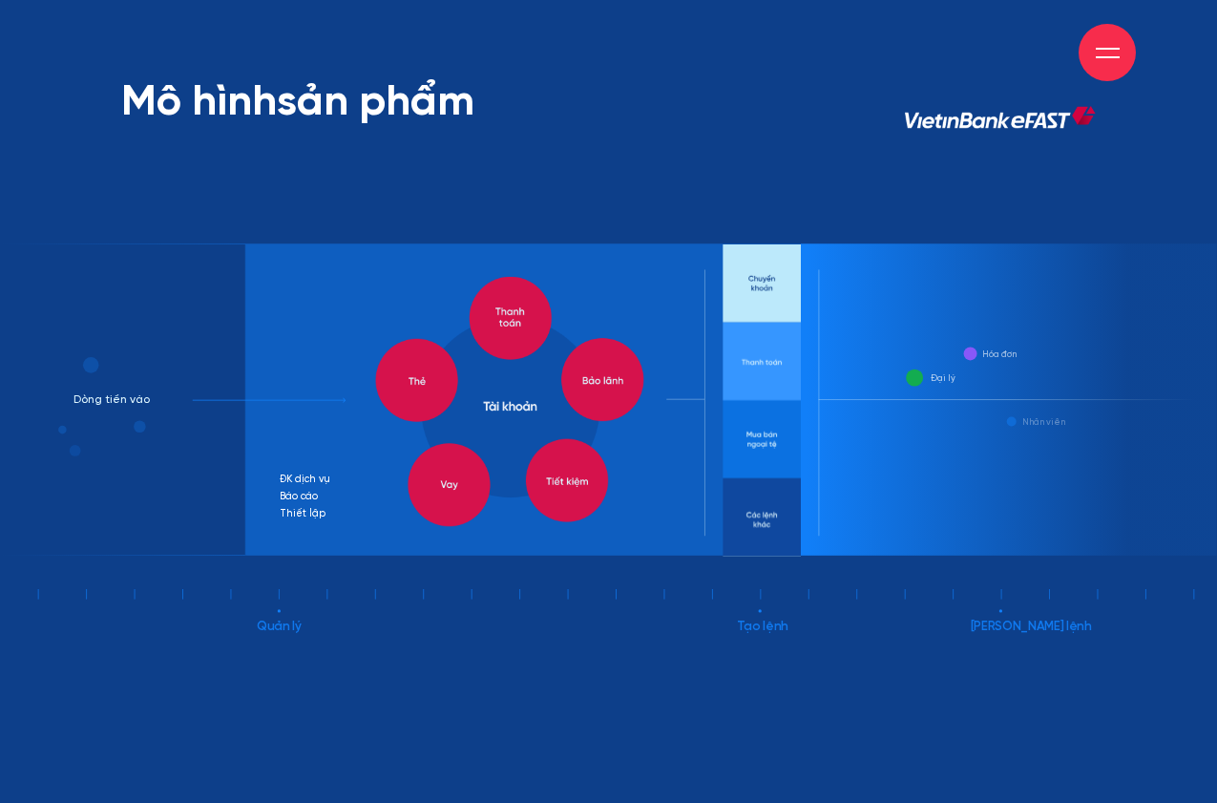
scroll to position [6340, 0]
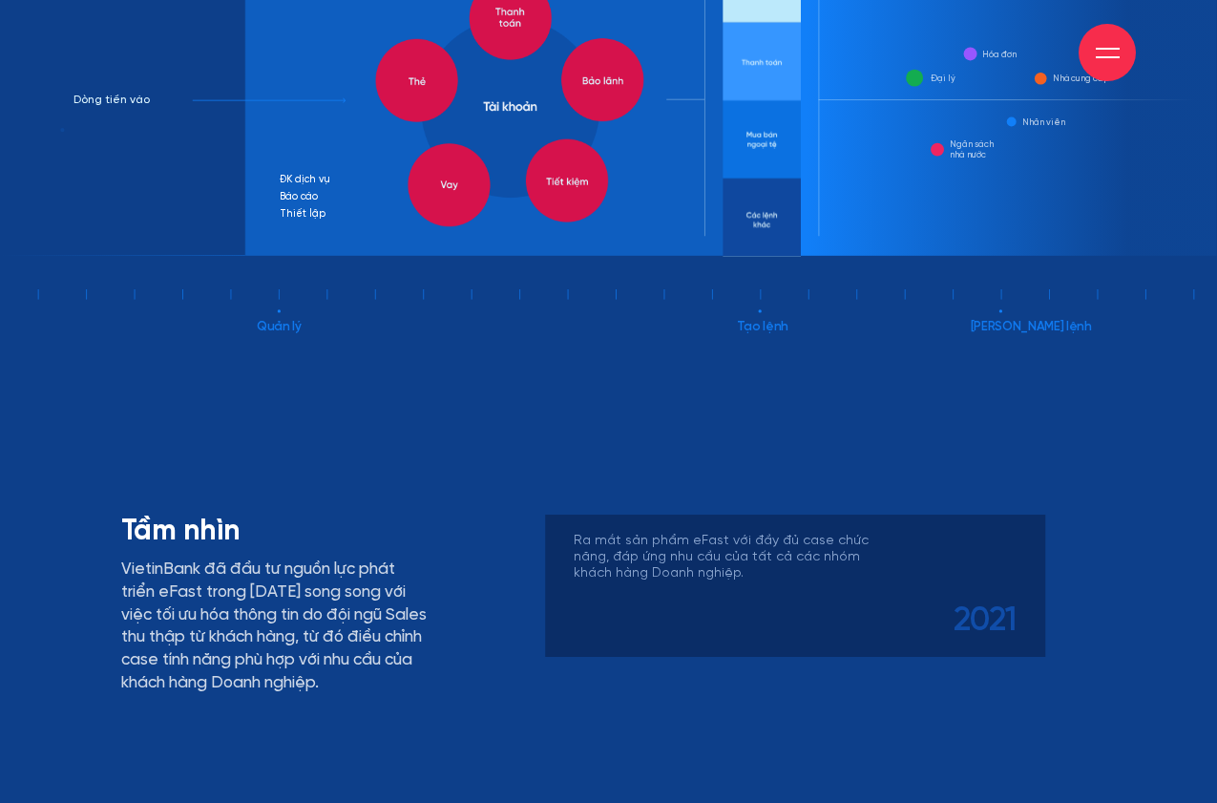
drag, startPoint x: 713, startPoint y: 303, endPoint x: 505, endPoint y: 227, distance: 221.4
click at [349, 263] on icon at bounding box center [608, 143] width 1217 height 399
drag, startPoint x: 935, startPoint y: 179, endPoint x: 462, endPoint y: 179, distance: 472.6
click at [462, 179] on 1174 "Quản lý" at bounding box center [608, 134] width 1217 height 397
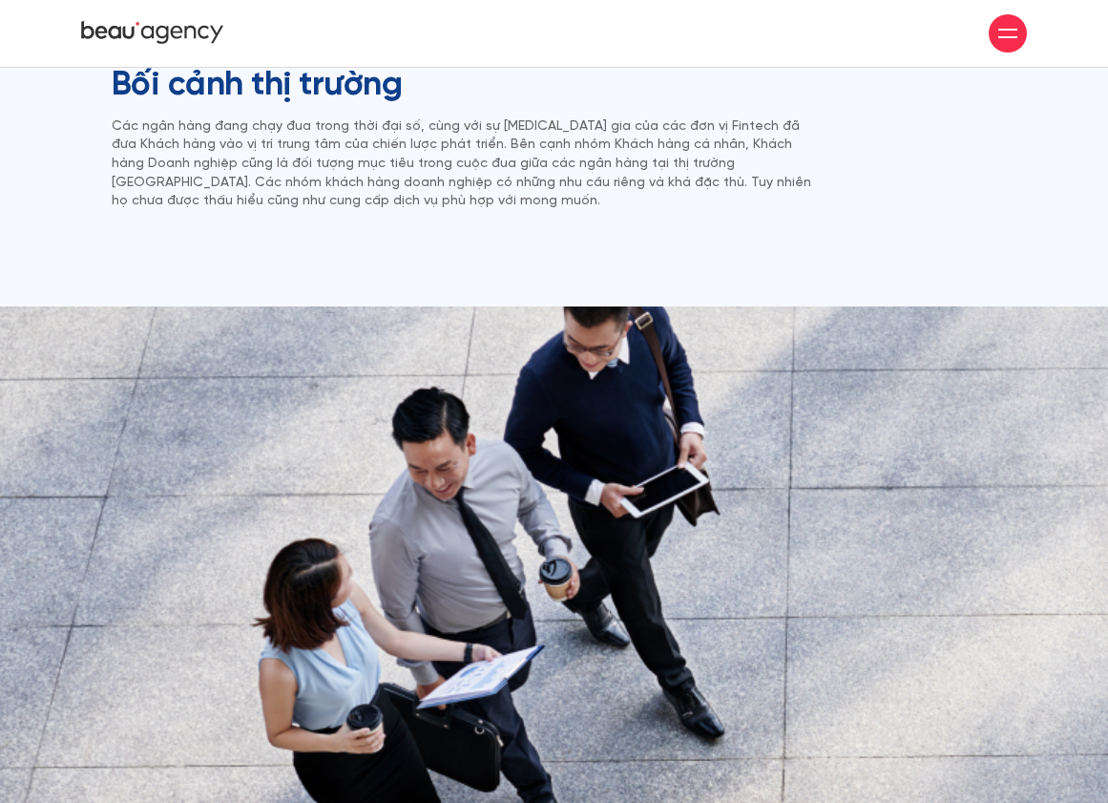
scroll to position [0, 0]
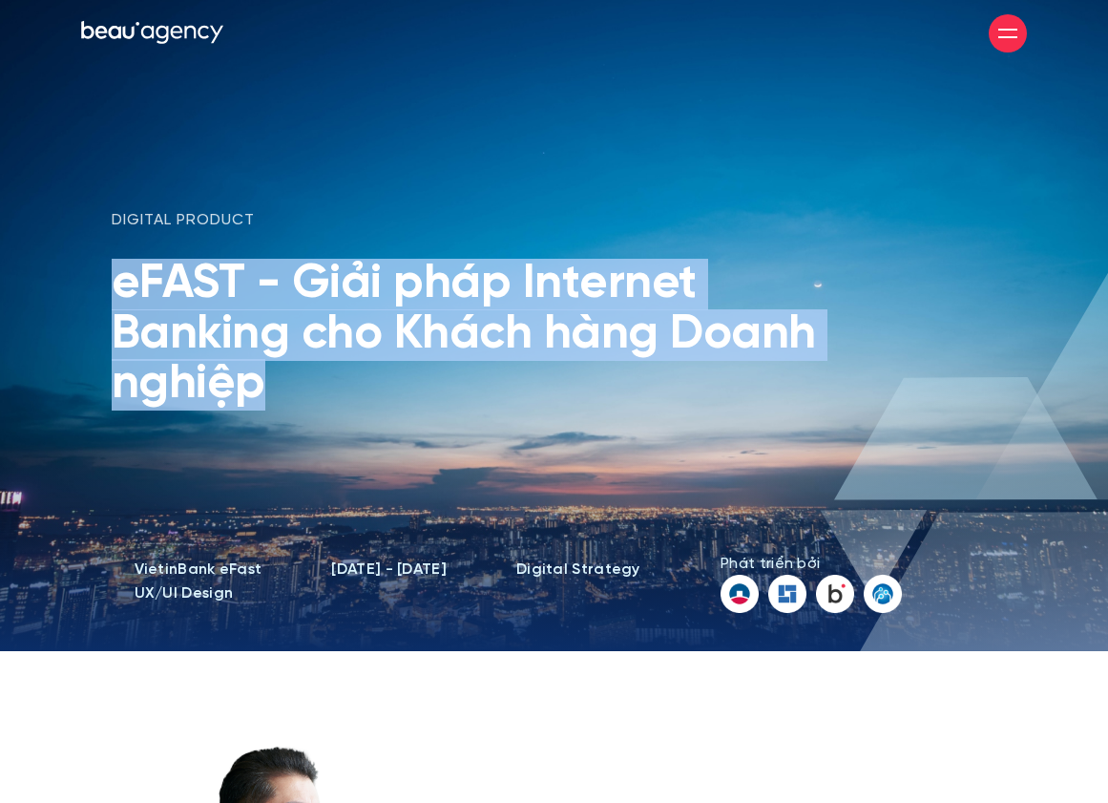
drag, startPoint x: 108, startPoint y: 283, endPoint x: 535, endPoint y: 432, distance: 452.3
click at [535, 432] on div "digital product eFAST - Giải pháp Internet Banking cho Khách hàng Doanh nghiệp" at bounding box center [478, 382] width 762 height 344
click at [130, 22] on icon at bounding box center [152, 33] width 143 height 29
